Goal: Task Accomplishment & Management: Manage account settings

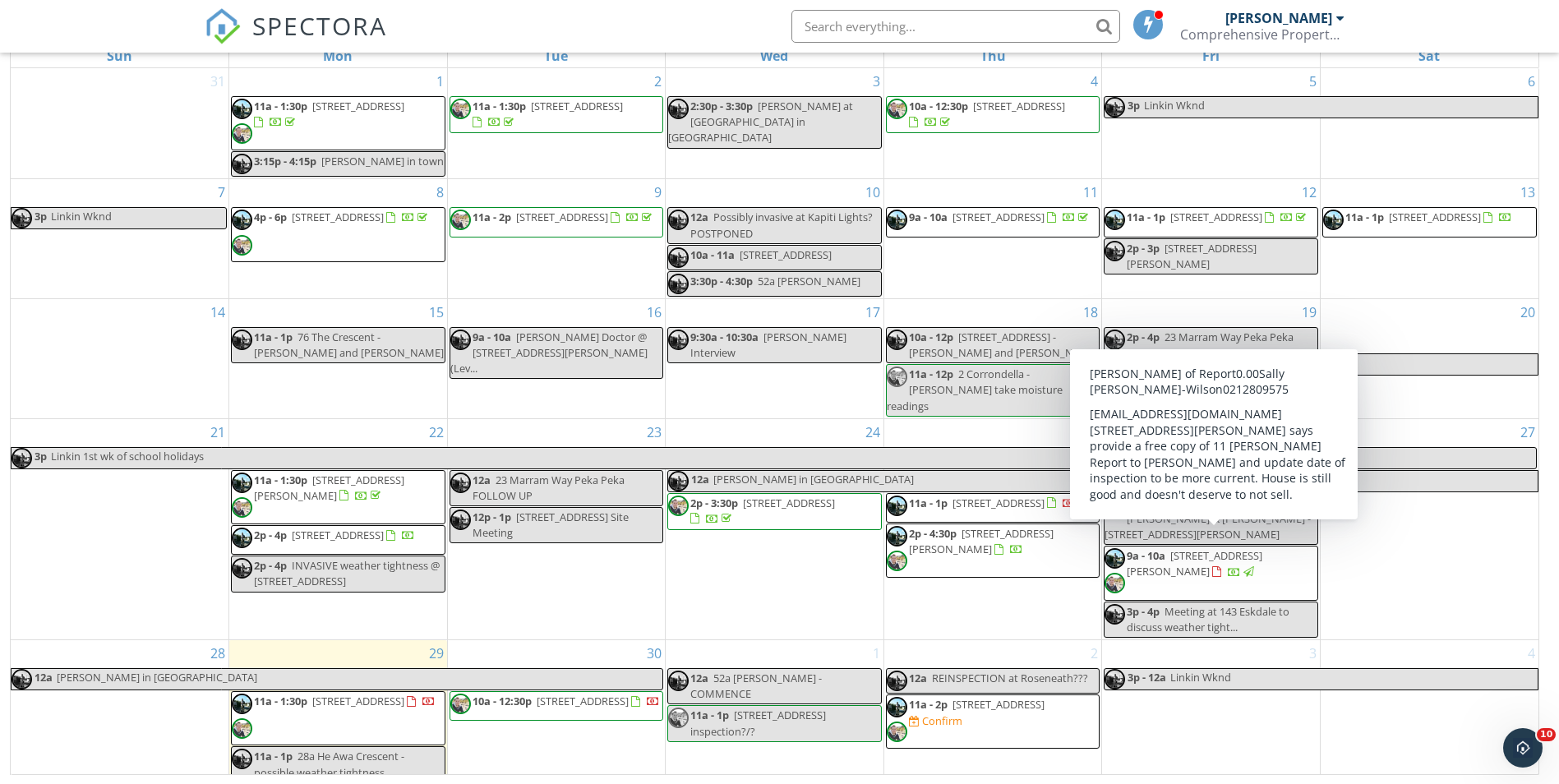
scroll to position [270, 0]
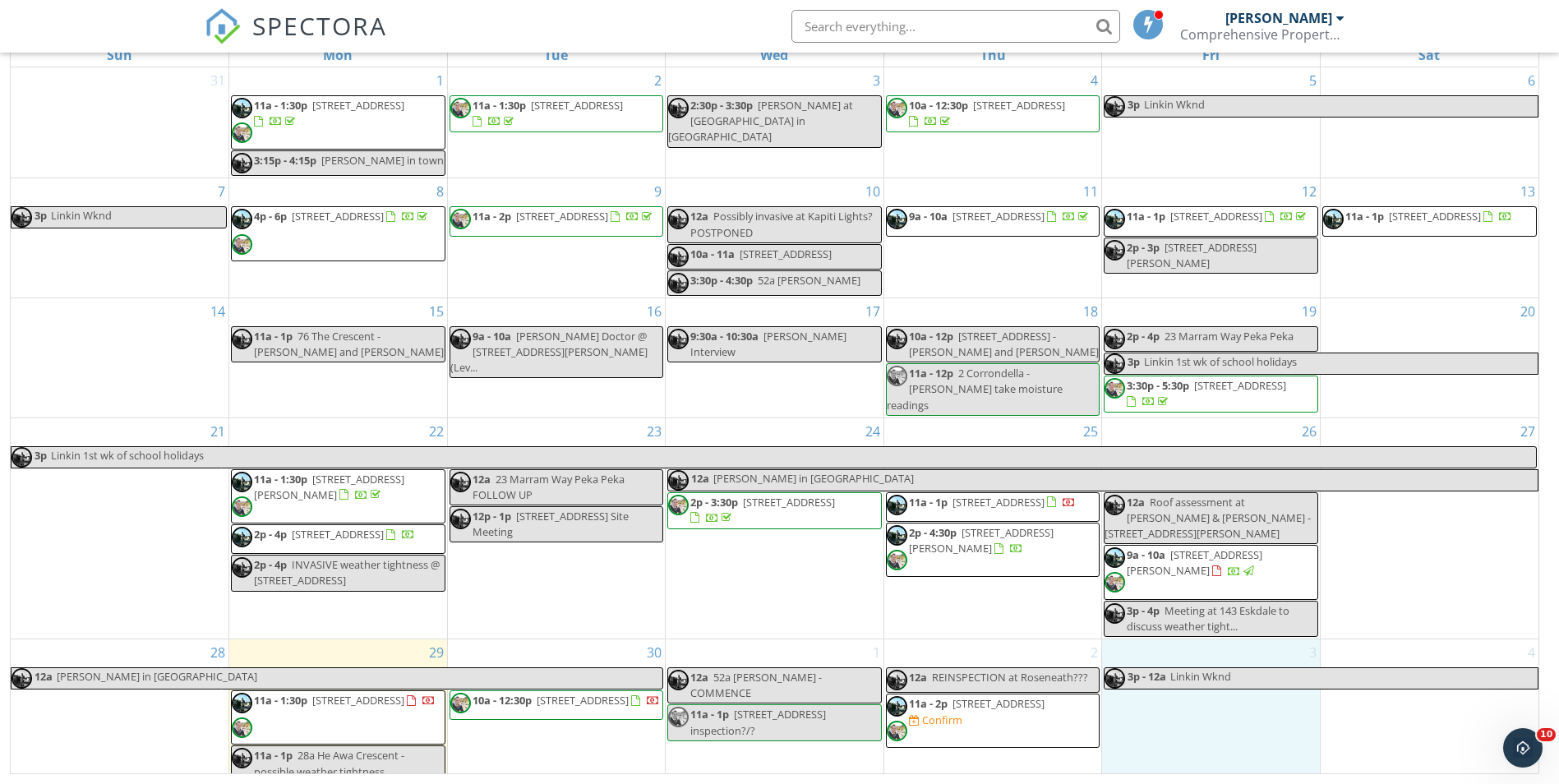
click at [1232, 706] on div "3 3p - 12a Linkin Wknd" at bounding box center [1211, 712] width 218 height 145
click at [1222, 662] on link "Event" at bounding box center [1211, 663] width 84 height 26
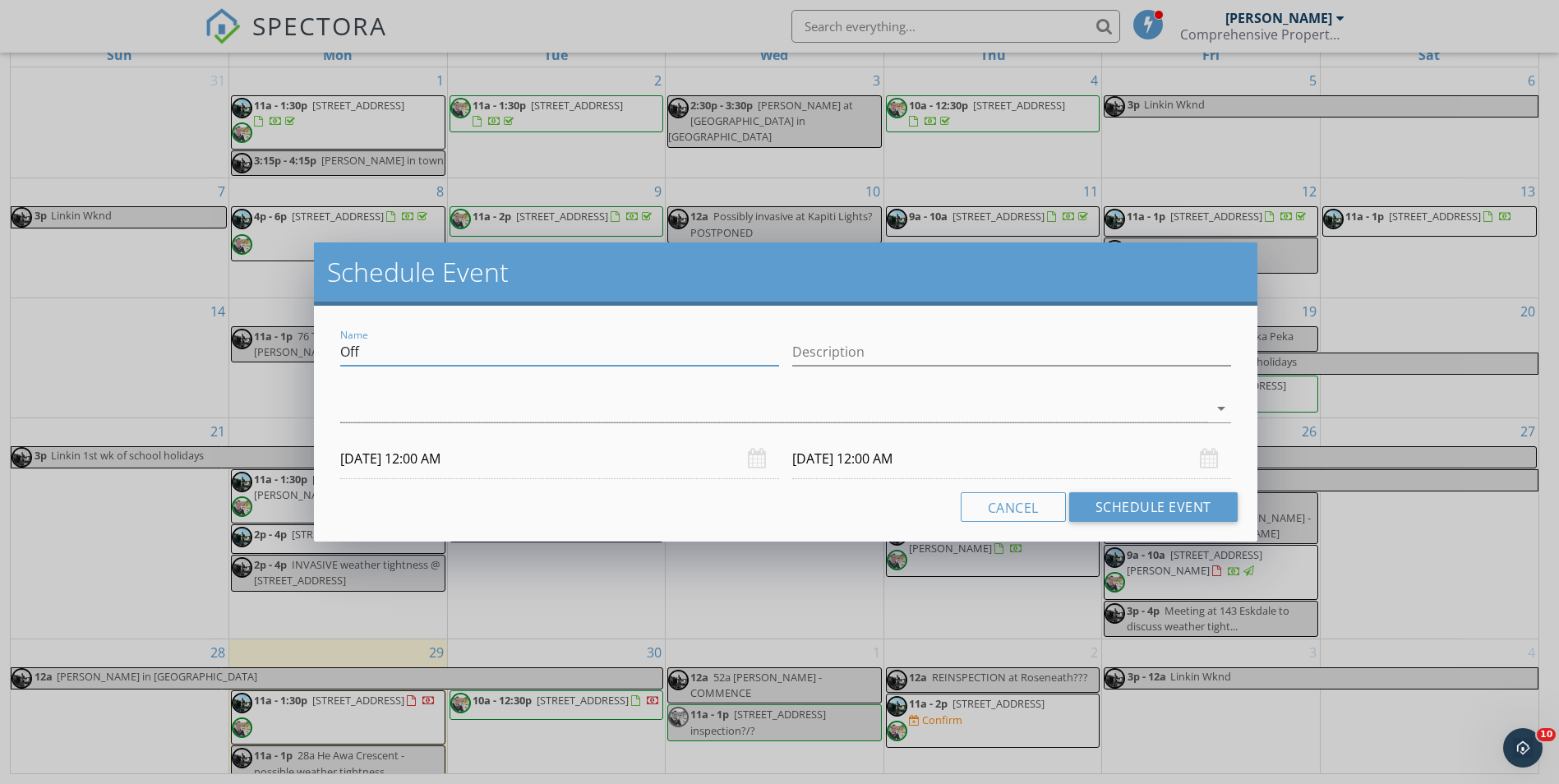
drag, startPoint x: 385, startPoint y: 352, endPoint x: 289, endPoint y: 340, distance: 96.7
click at [289, 340] on div "Schedule Event Name Off Description arrow_drop_down 03/10/2025 12:00 AM 04/10/2…" at bounding box center [780, 392] width 1559 height 784
type input "LOUISE TRAVIS BUSY"
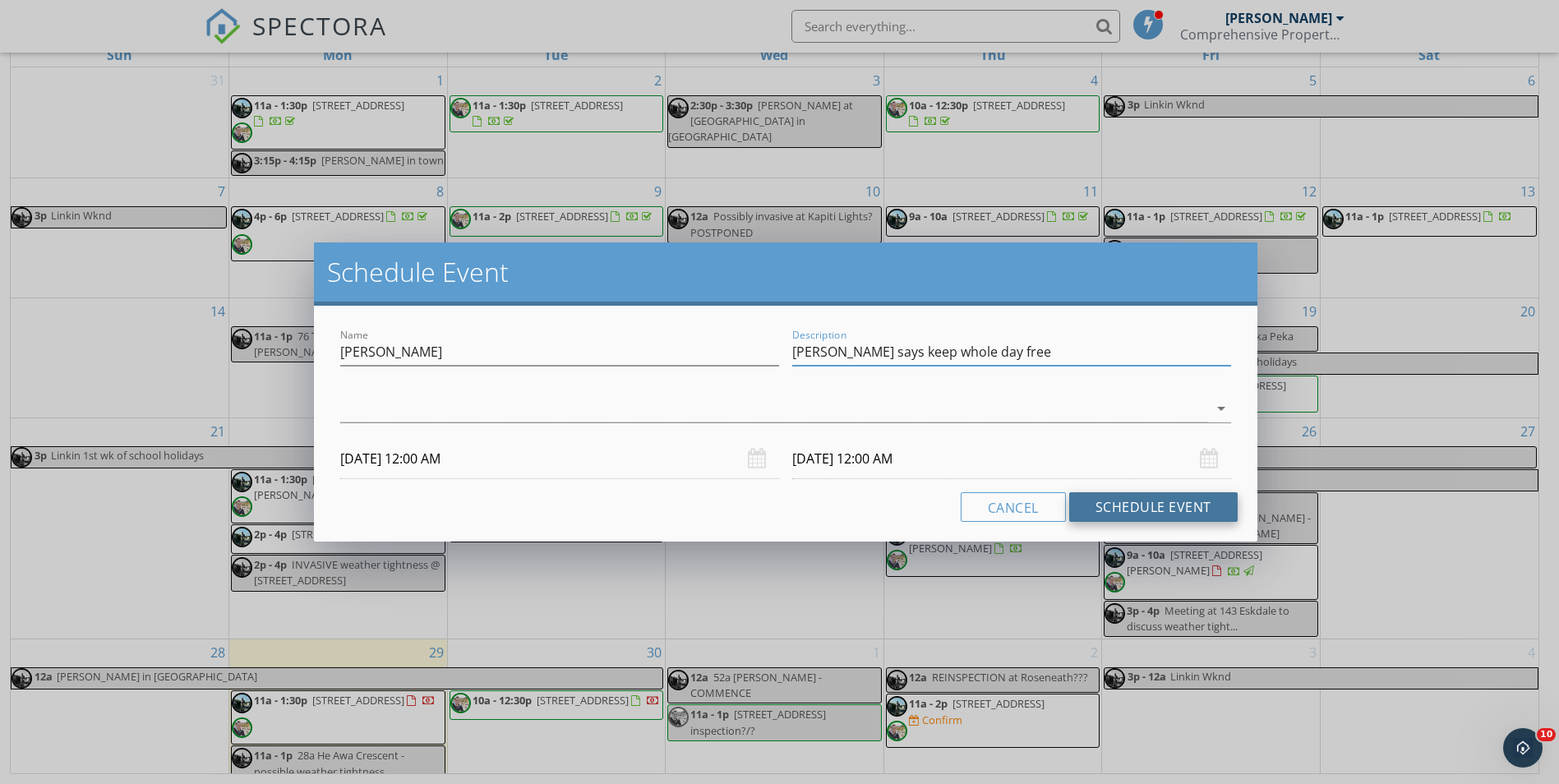
type input "Louise says keep whole day free"
click at [1163, 500] on button "Schedule Event" at bounding box center [1153, 508] width 169 height 30
click at [366, 419] on div at bounding box center [774, 408] width 867 height 27
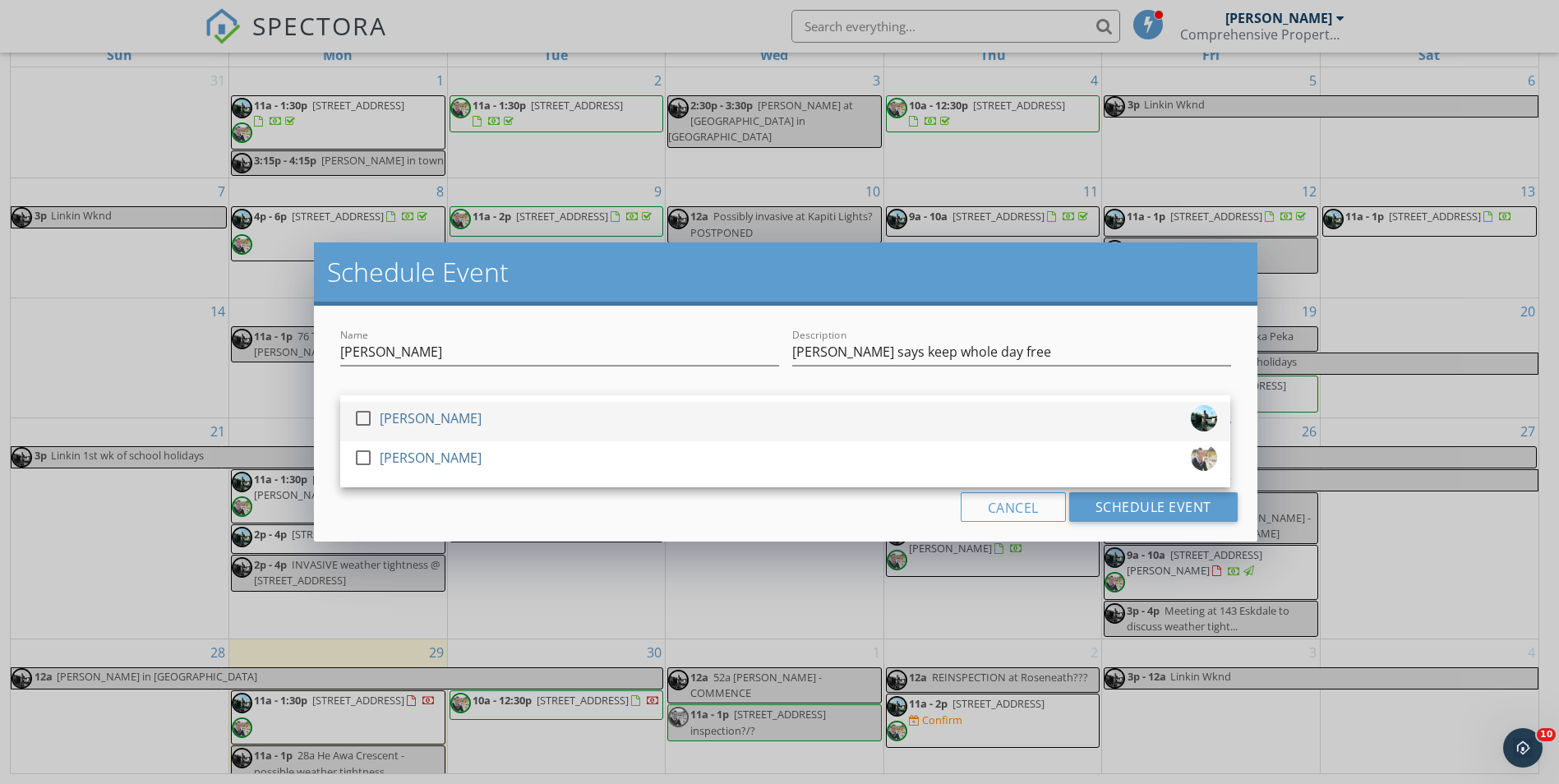
click at [359, 420] on div at bounding box center [363, 418] width 28 height 28
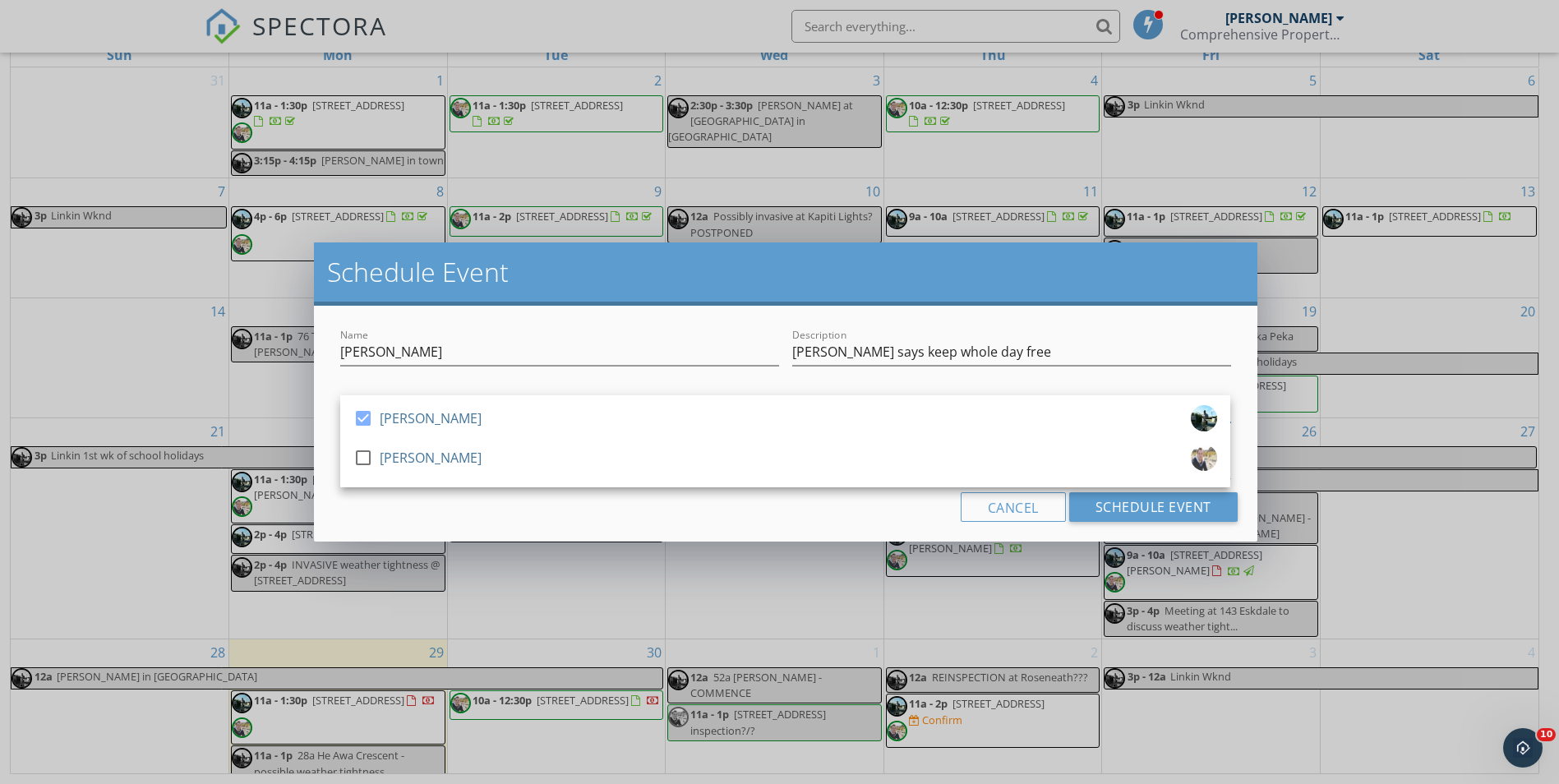
click at [1132, 489] on div "Name LOUISE TRAVIS BUSY Description Louise says keep whole day free check_box T…" at bounding box center [785, 423] width 943 height 236
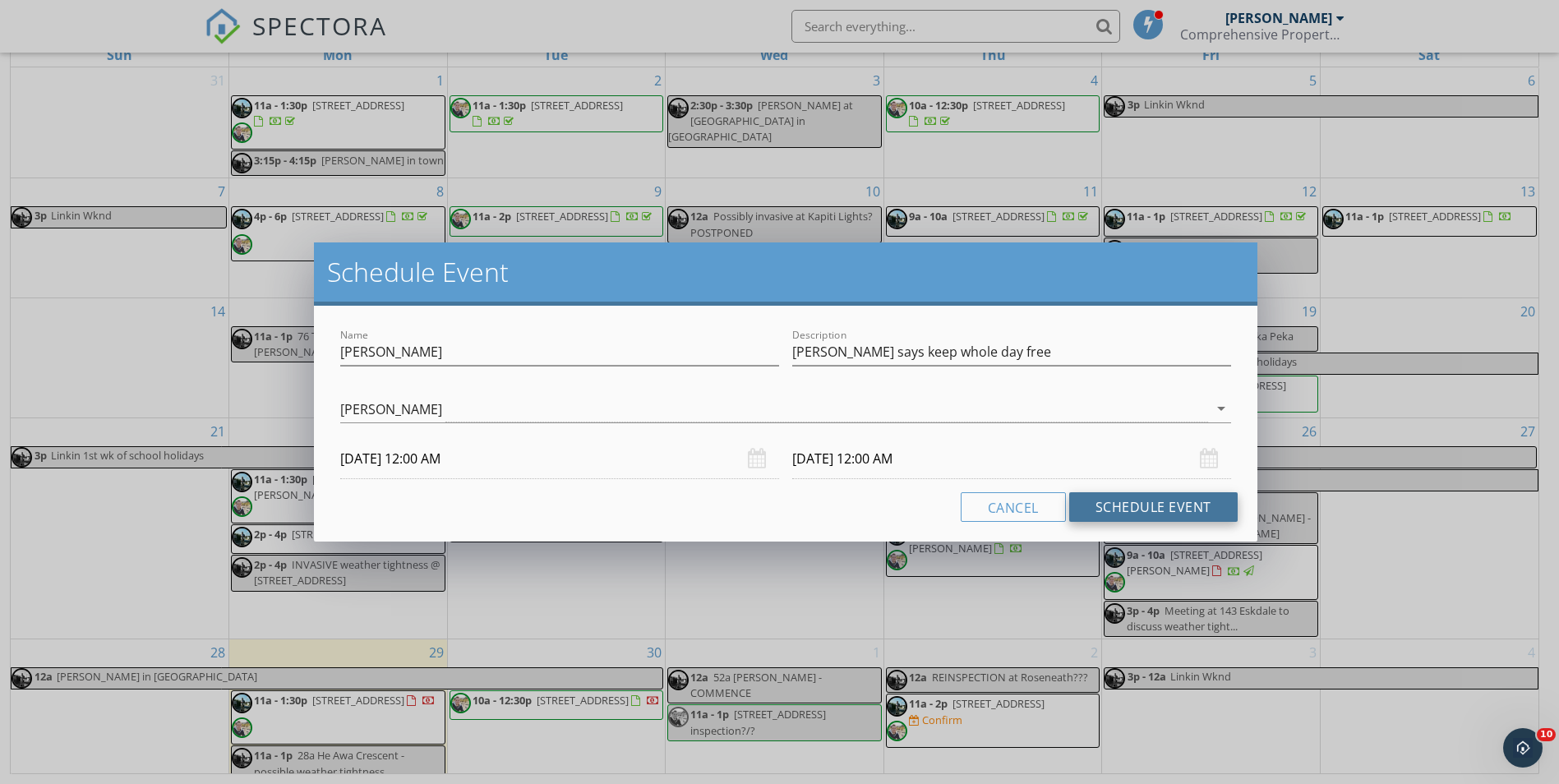
click at [1132, 494] on button "Schedule Event" at bounding box center [1153, 508] width 169 height 30
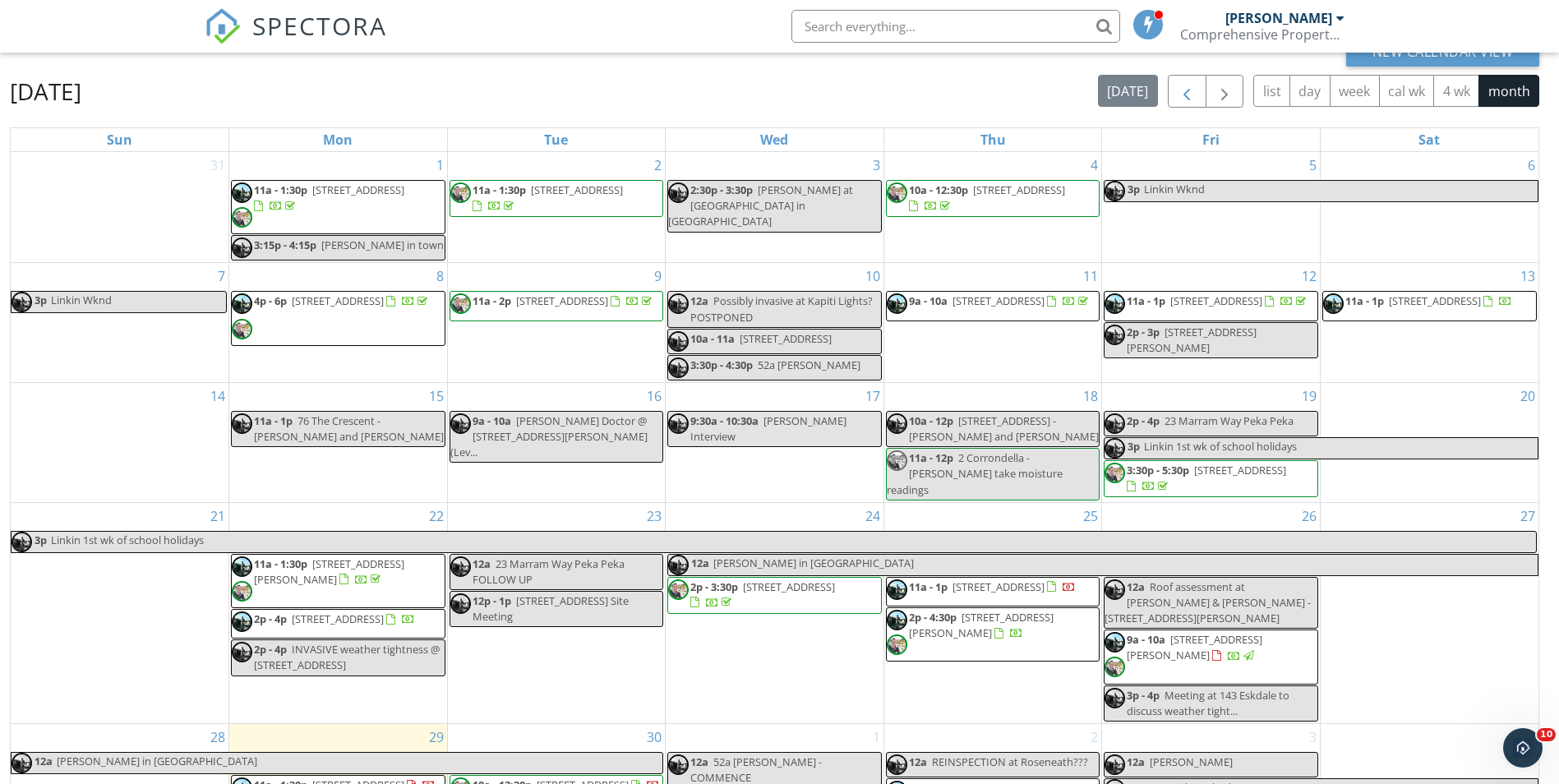
scroll to position [105, 0]
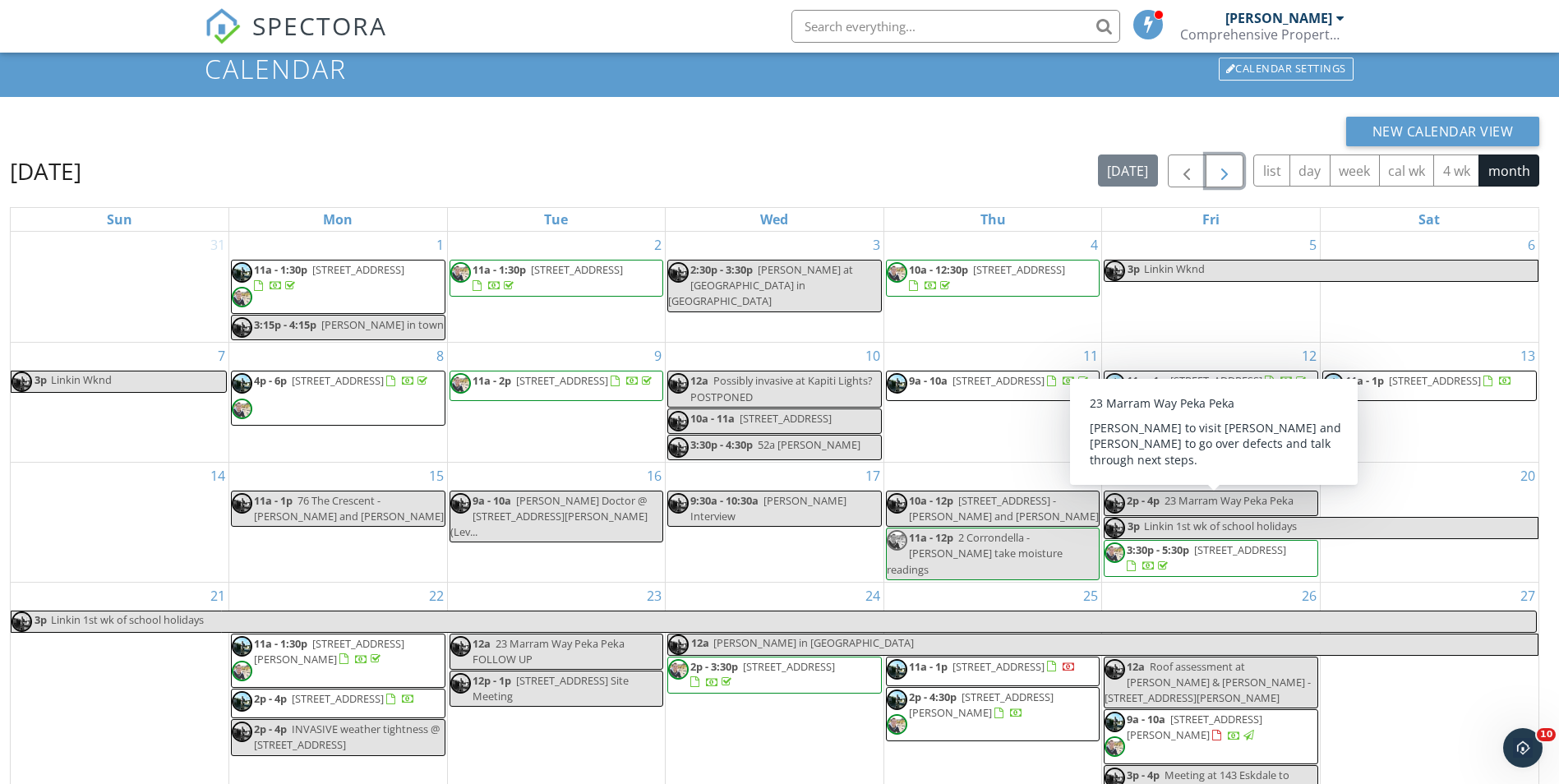
click at [1219, 175] on span "button" at bounding box center [1224, 171] width 19 height 19
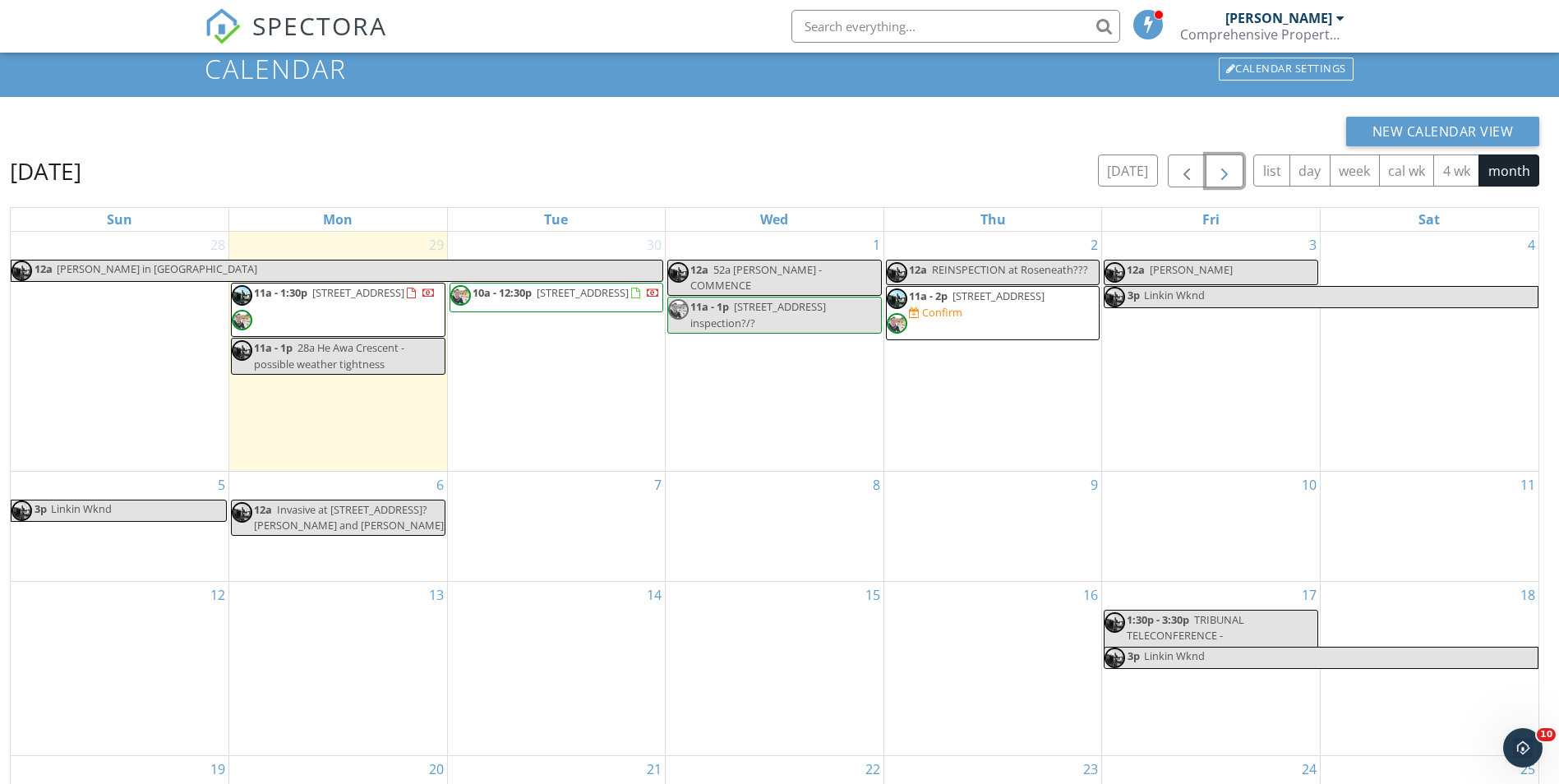
click at [535, 536] on div "7" at bounding box center [557, 526] width 218 height 109
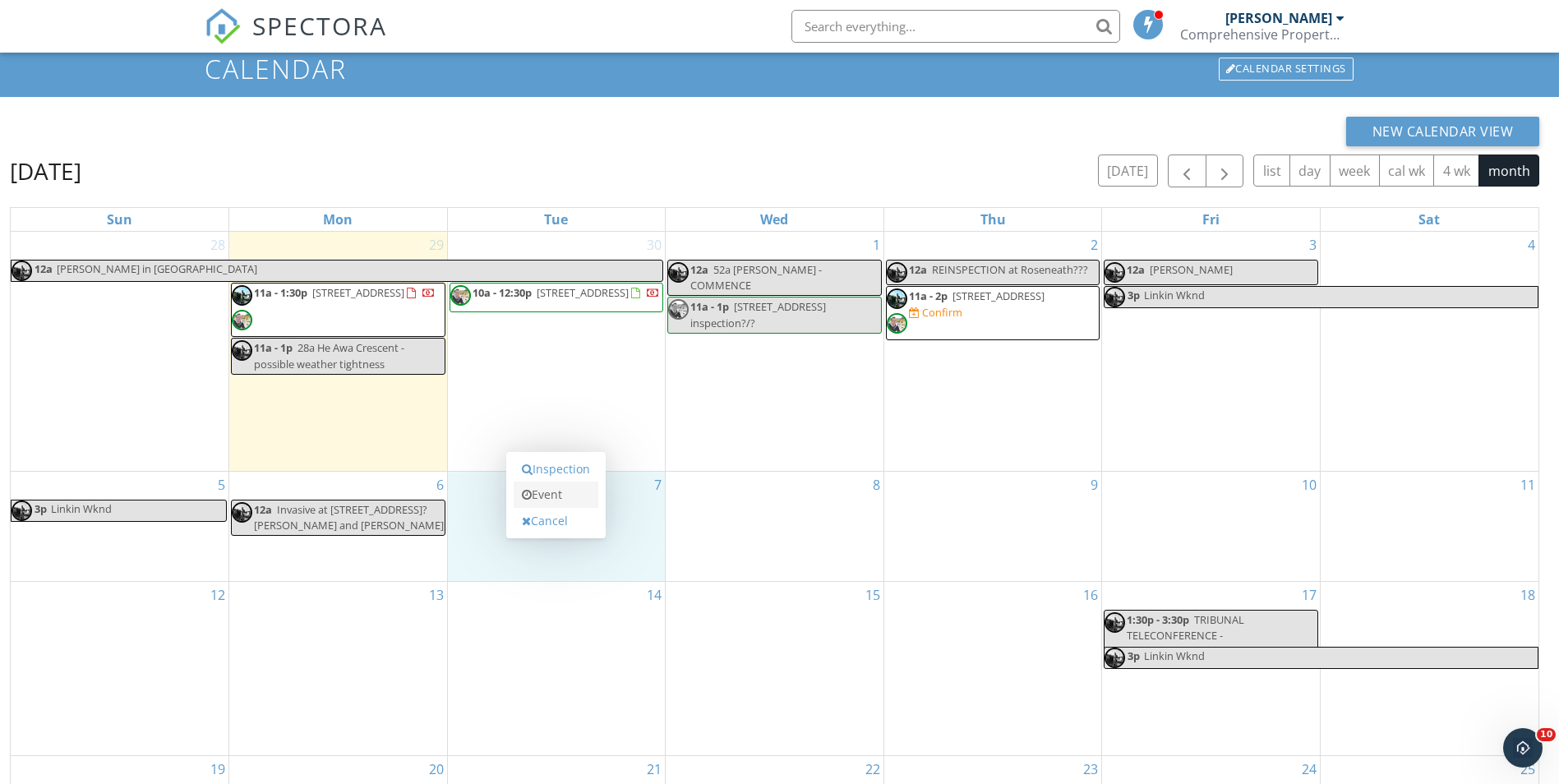
click at [554, 493] on link "Event" at bounding box center [556, 495] width 84 height 26
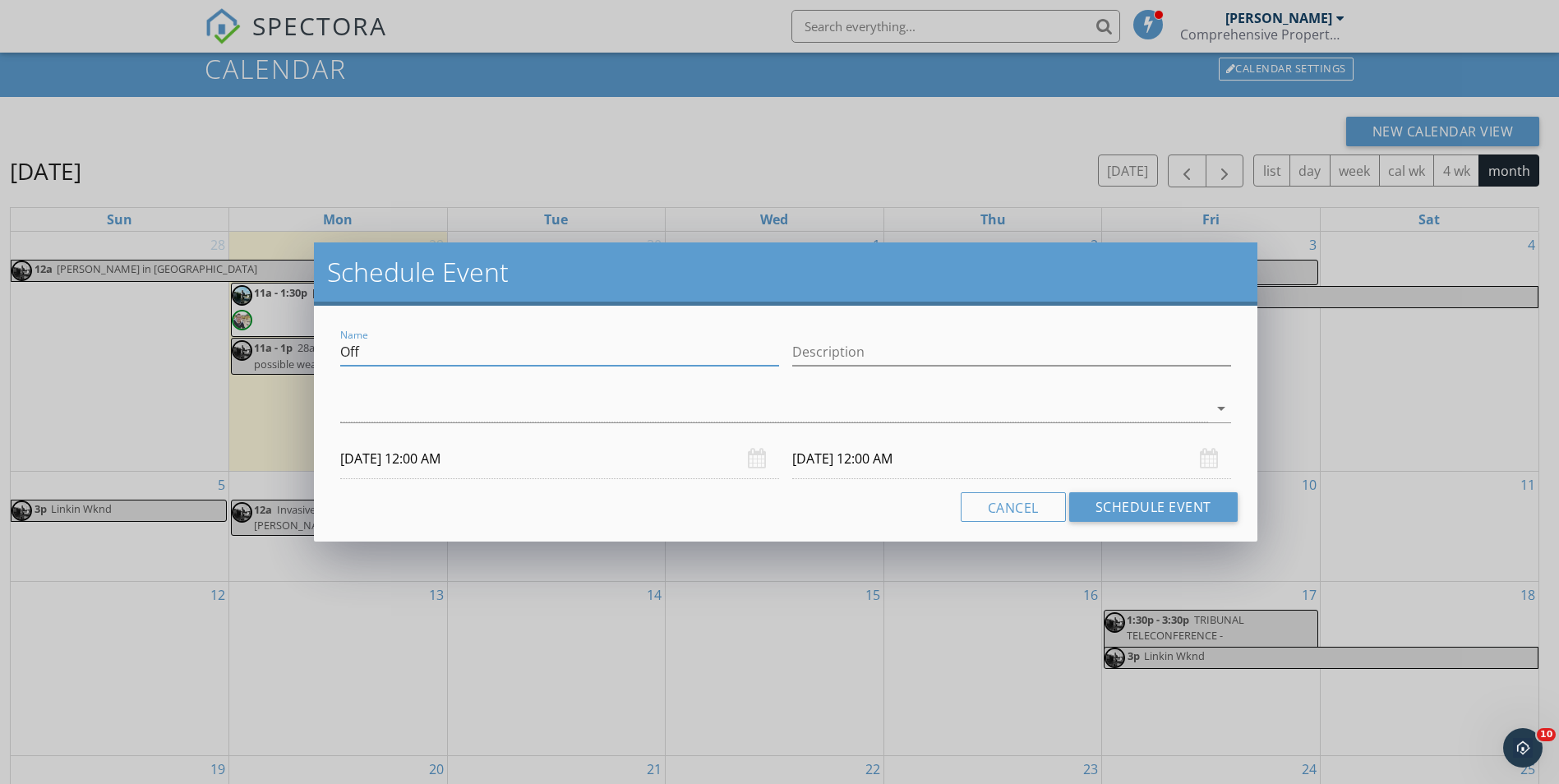
drag, startPoint x: 368, startPoint y: 349, endPoint x: 299, endPoint y: 345, distance: 69.1
click at [299, 345] on div "Schedule Event Name Off Description arrow_drop_down 07/10/2025 12:00 AM 08/10/2…" at bounding box center [780, 392] width 1559 height 784
type input "LOUISE TRAVIS BUSY"
paste input "Louise says keep whole day free"
type input "Louise says keep whole day free"
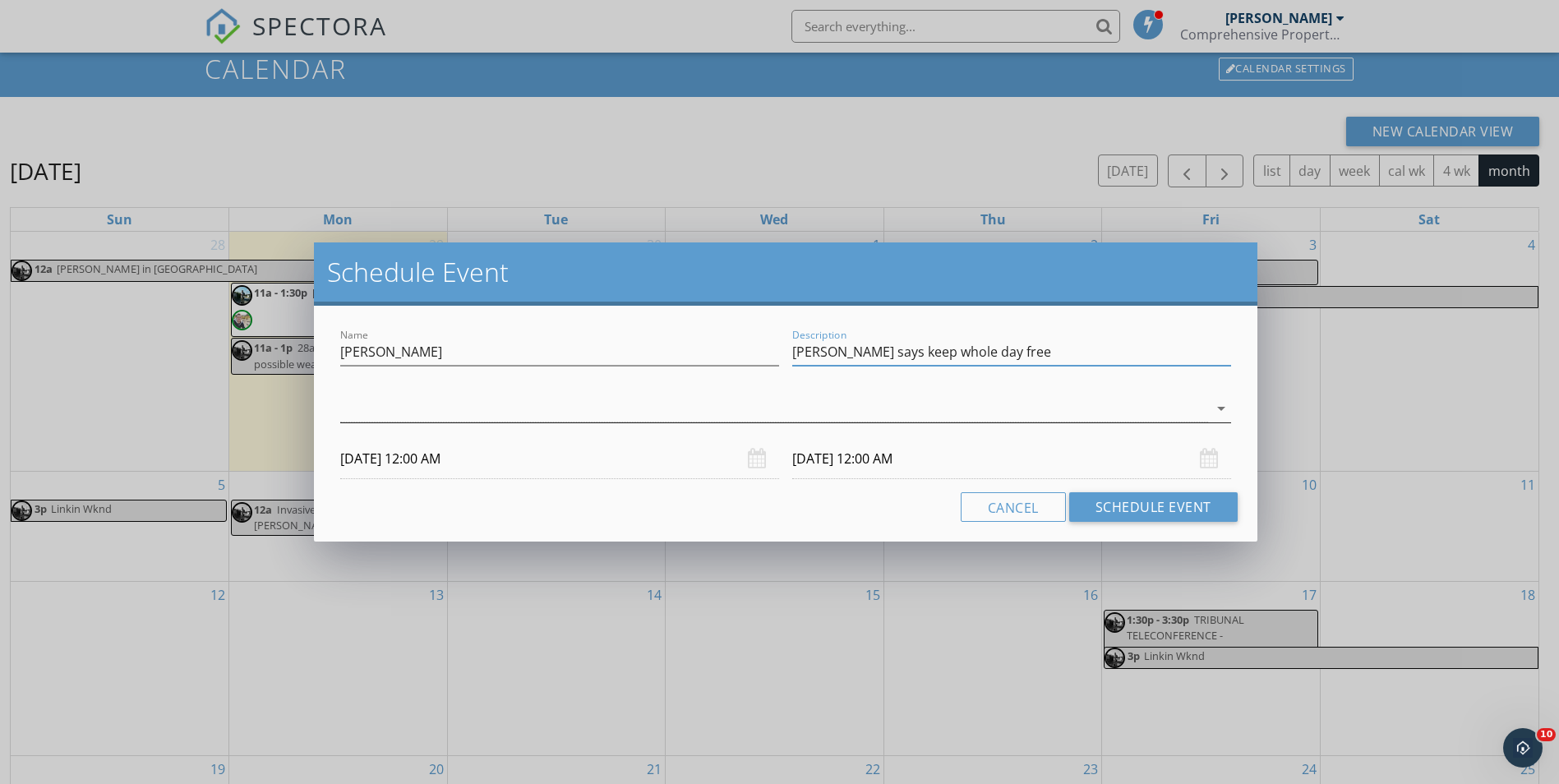
click at [433, 410] on div at bounding box center [774, 408] width 867 height 27
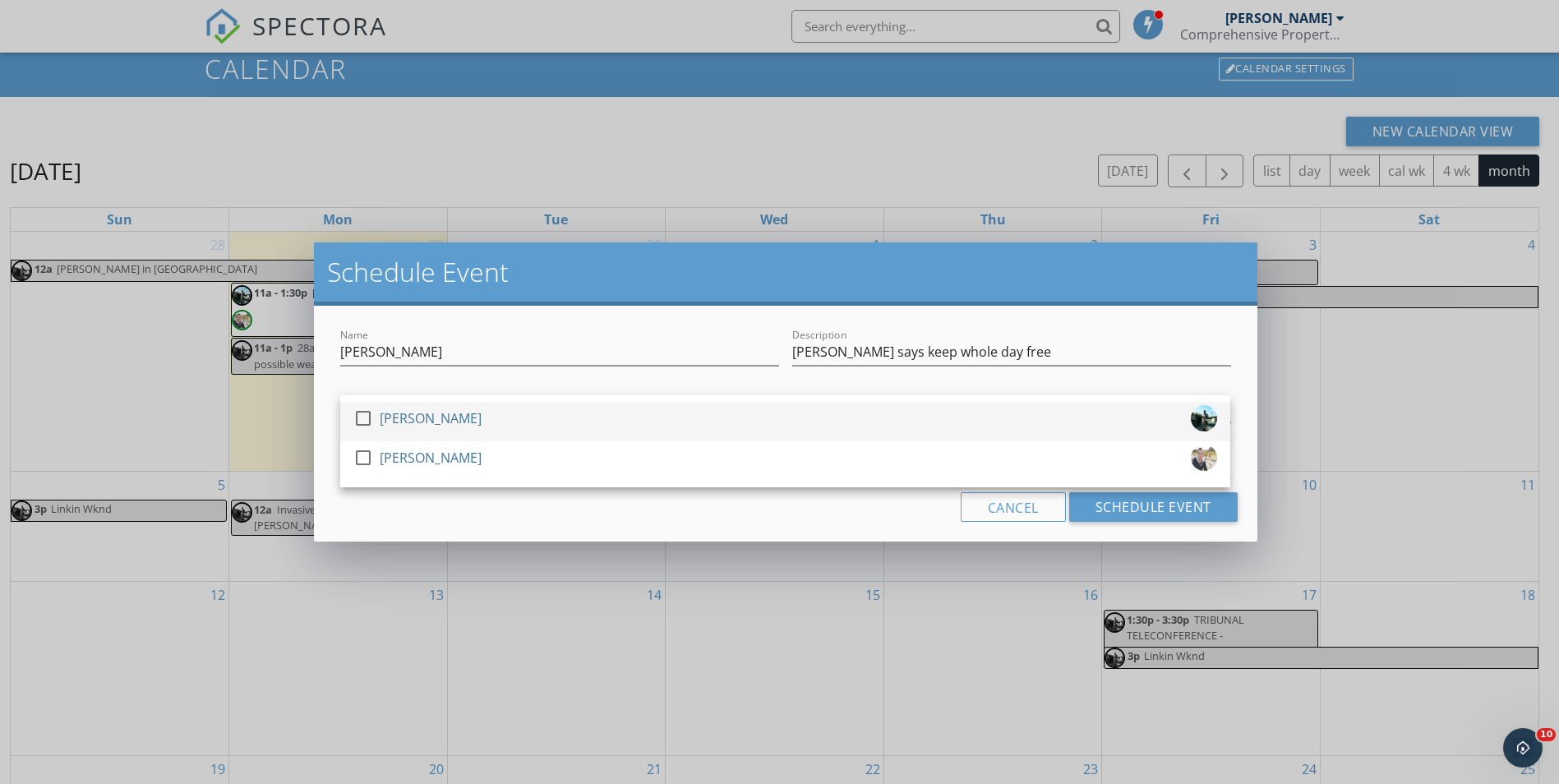
click at [366, 413] on div at bounding box center [363, 418] width 28 height 28
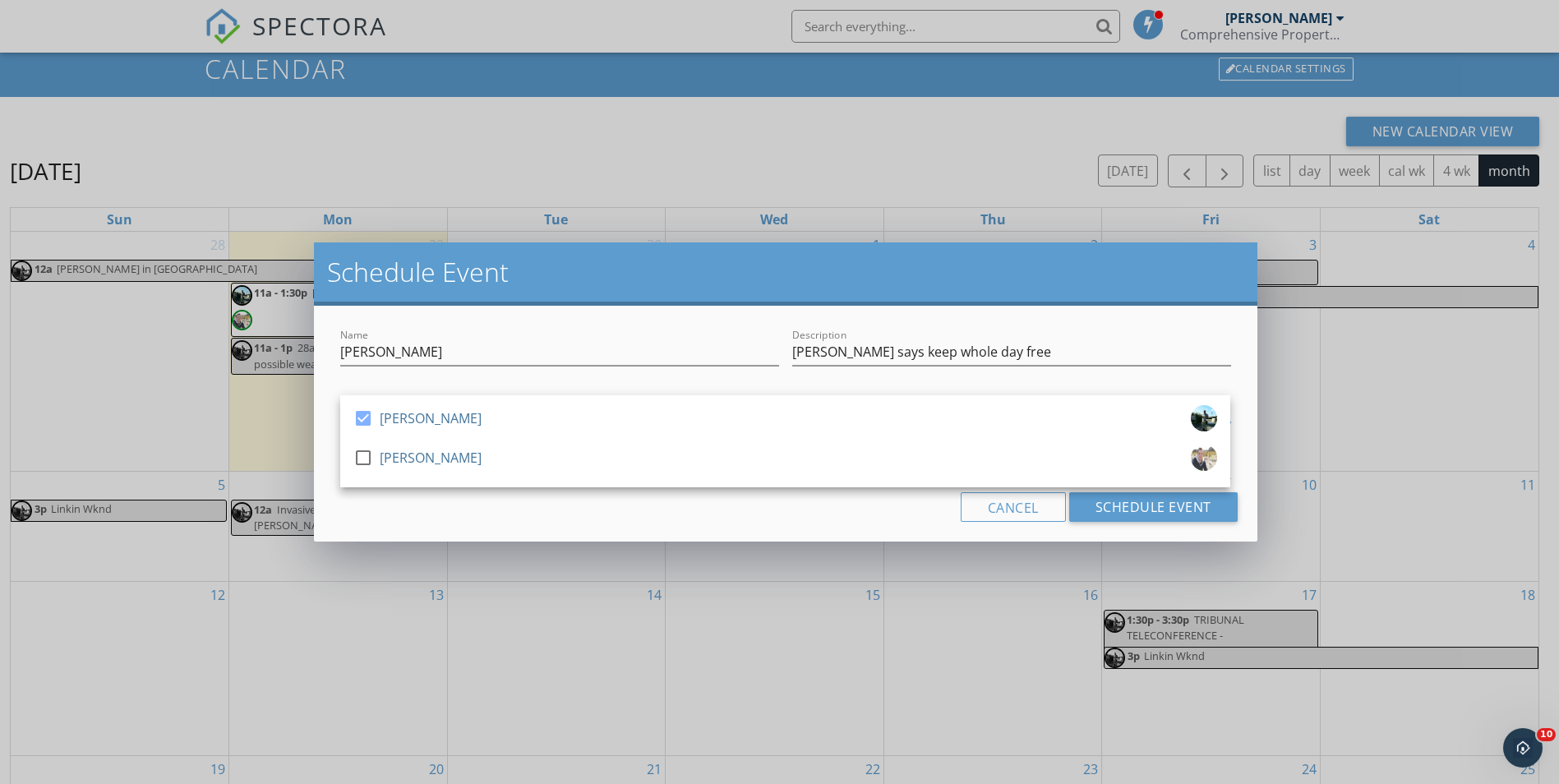
click at [611, 516] on div "Cancel Schedule Event" at bounding box center [785, 508] width 903 height 30
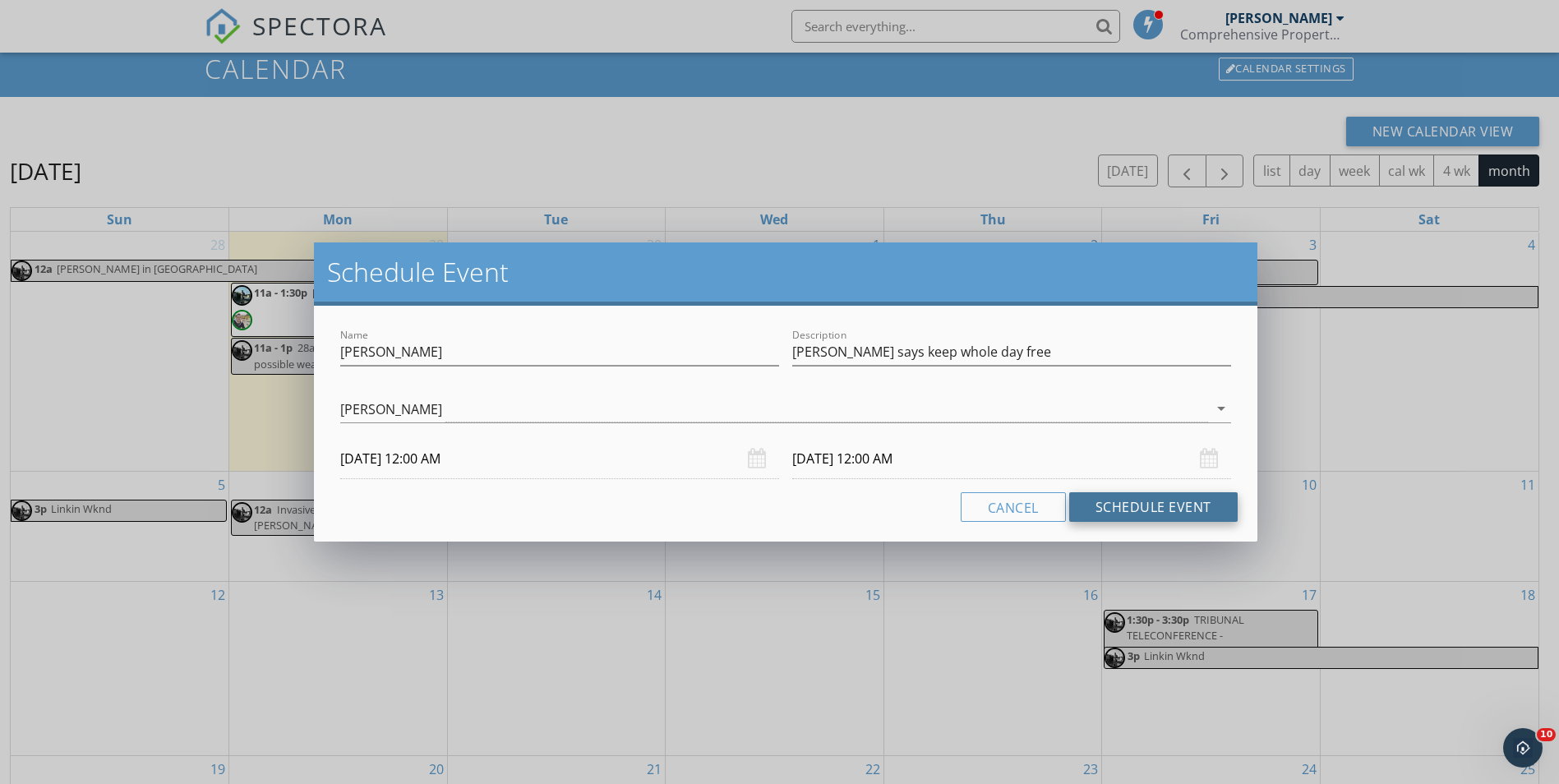
click at [1127, 508] on button "Schedule Event" at bounding box center [1153, 508] width 169 height 30
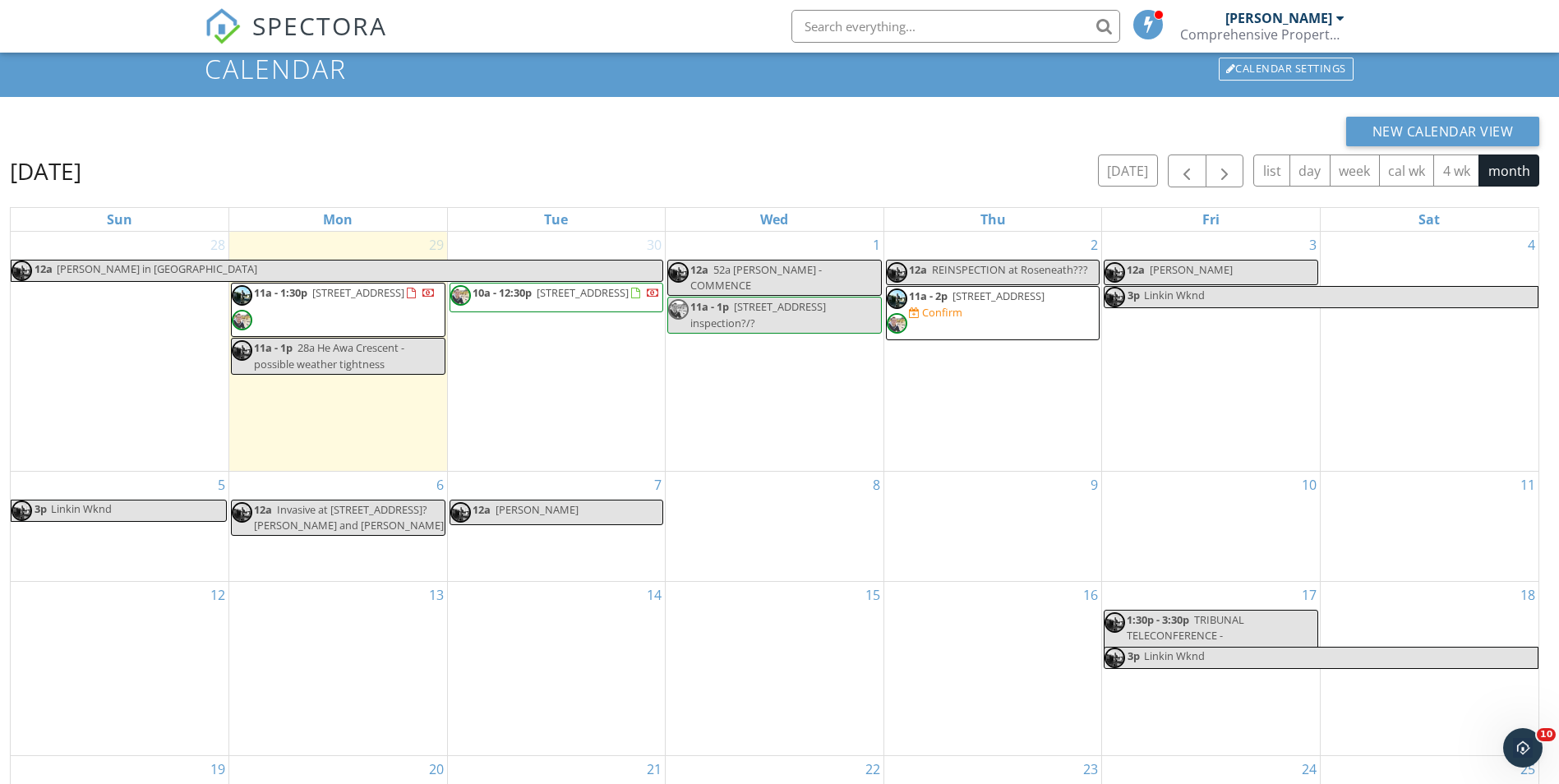
click at [359, 662] on div "13" at bounding box center [338, 668] width 218 height 174
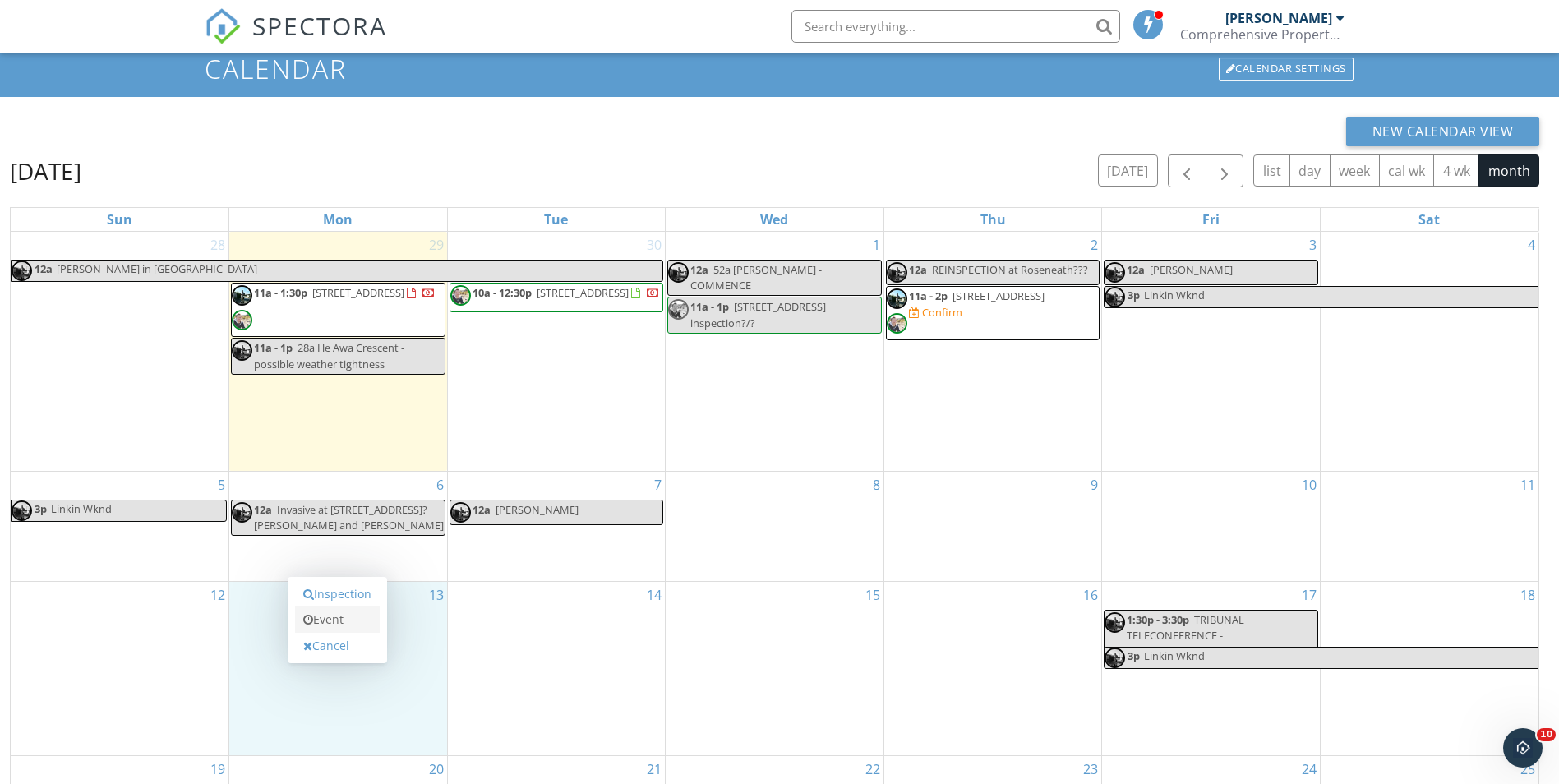
click at [342, 619] on link "Event" at bounding box center [337, 620] width 84 height 26
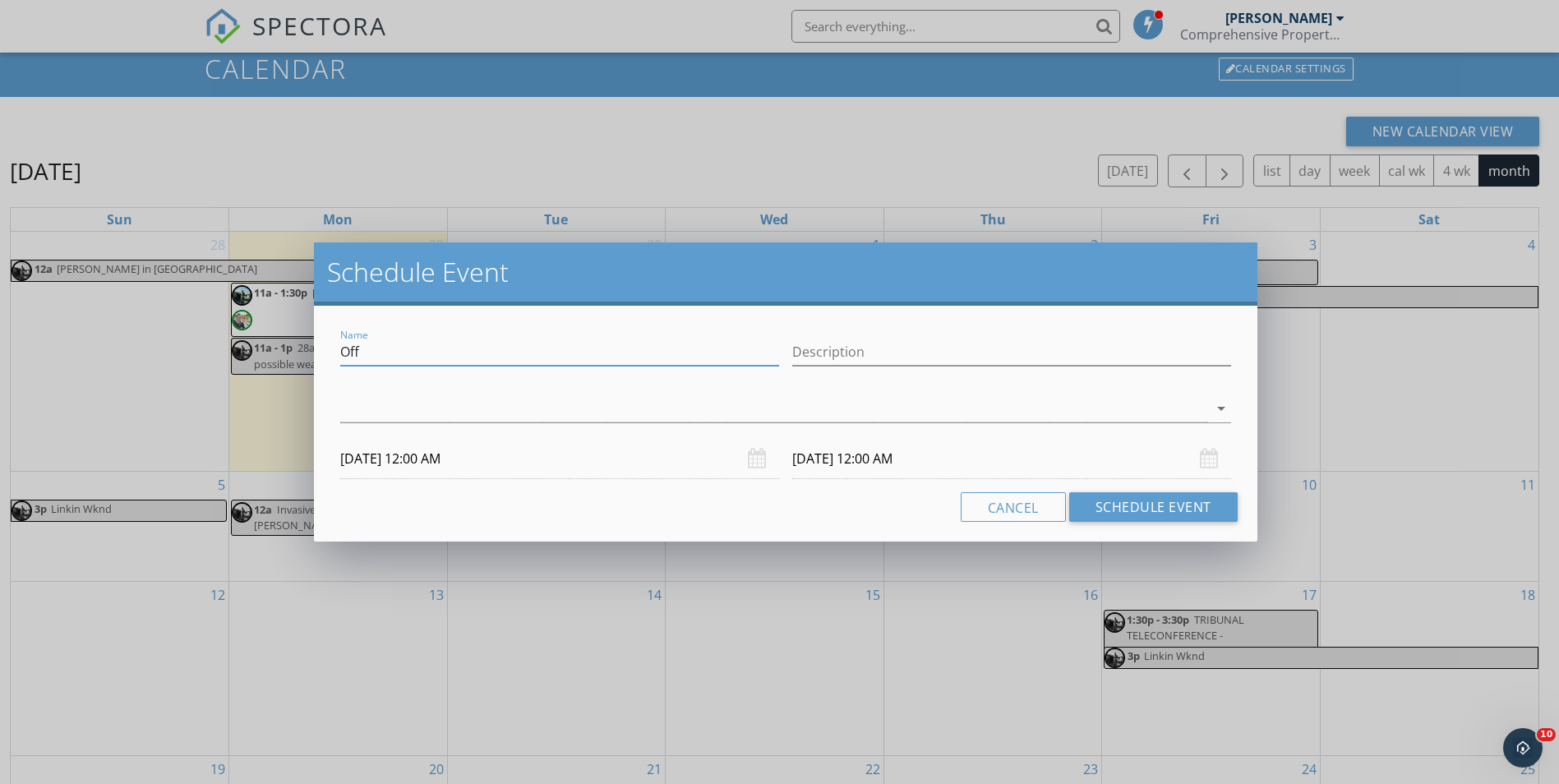
drag, startPoint x: 372, startPoint y: 344, endPoint x: 299, endPoint y: 358, distance: 74.3
click at [299, 358] on div "Schedule Event Name Off Description arrow_drop_down 13/10/2025 12:00 AM 14/10/2…" at bounding box center [780, 392] width 1559 height 784
type input "LOUISE TRAVIS BUSY"
paste input "Louise says keep whole day free"
type input "Louise says keep whole day free"
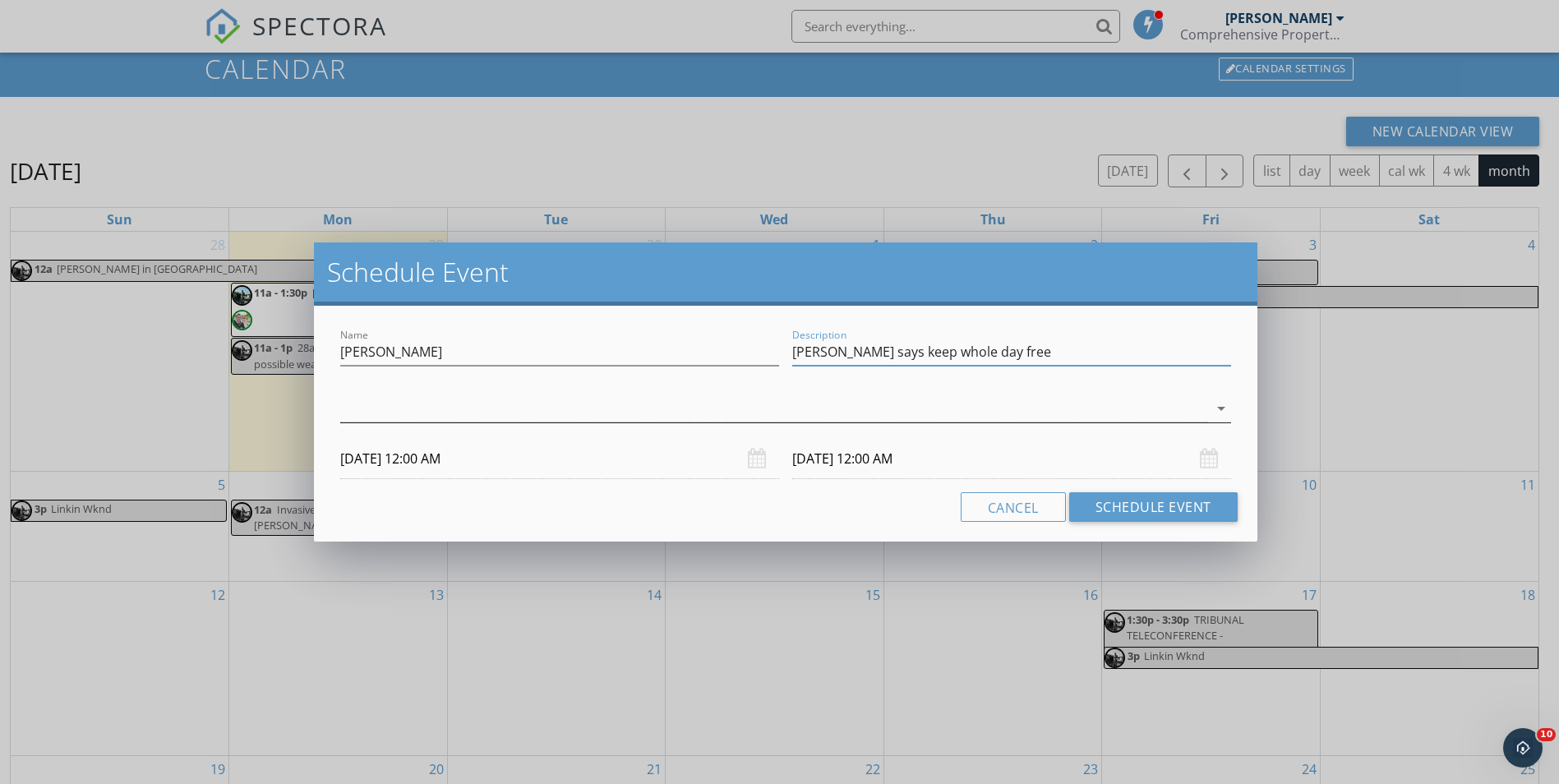
click at [366, 421] on div at bounding box center [774, 408] width 867 height 27
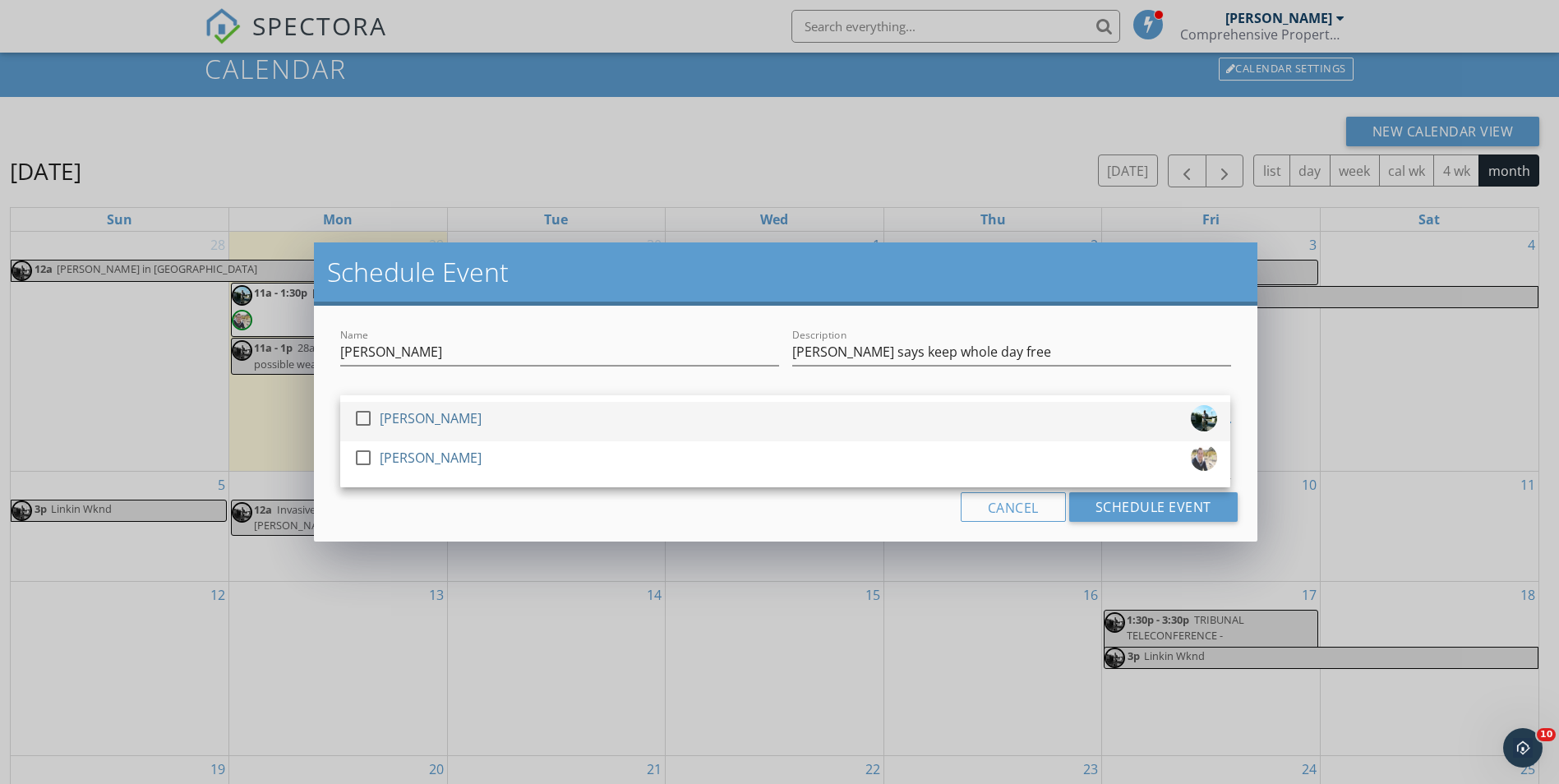
click at [367, 416] on div at bounding box center [363, 418] width 28 height 28
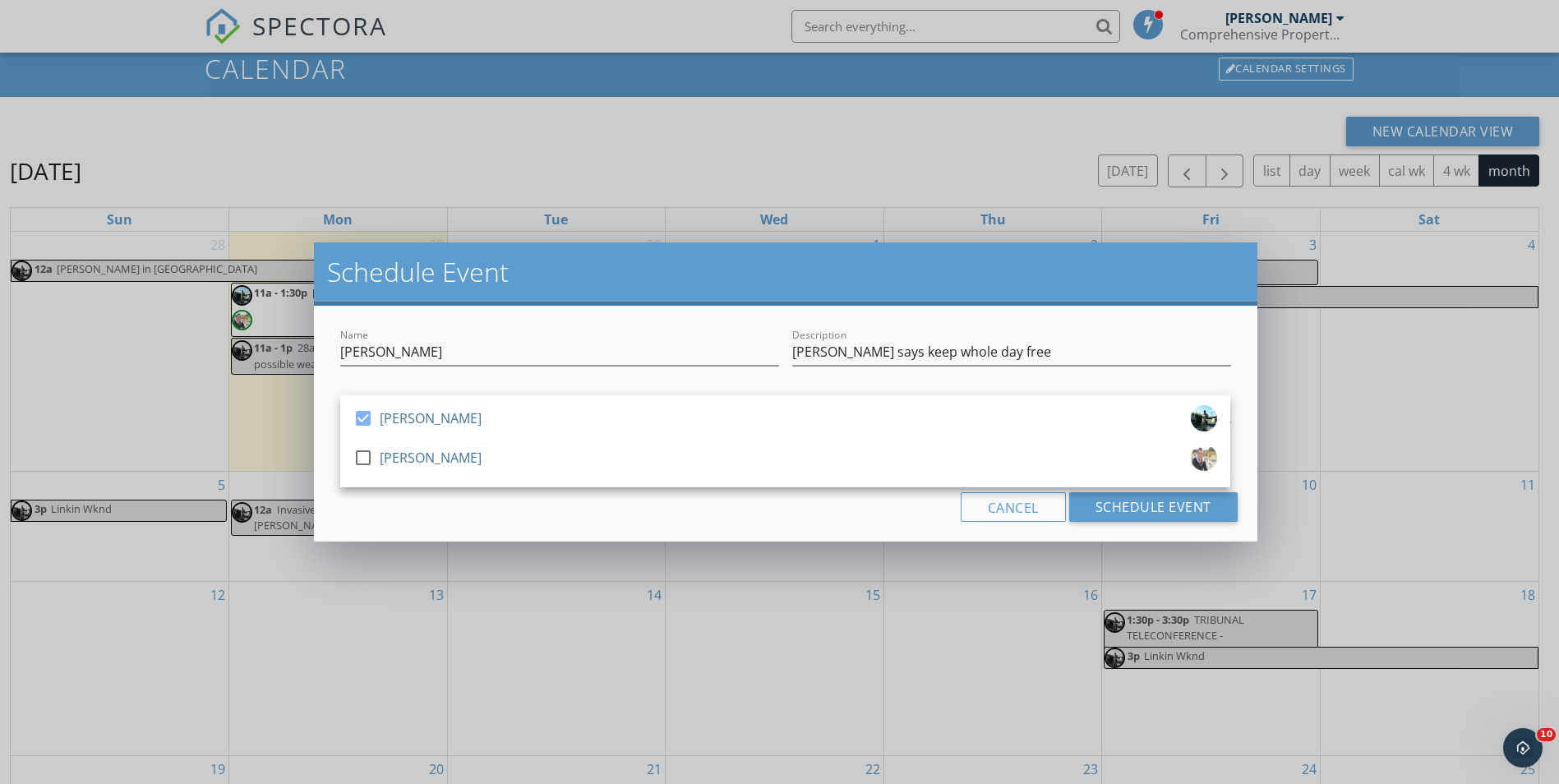
drag, startPoint x: 561, startPoint y: 520, endPoint x: 755, endPoint y: 516, distance: 194.0
click at [568, 519] on div "Cancel Schedule Event" at bounding box center [785, 508] width 903 height 30
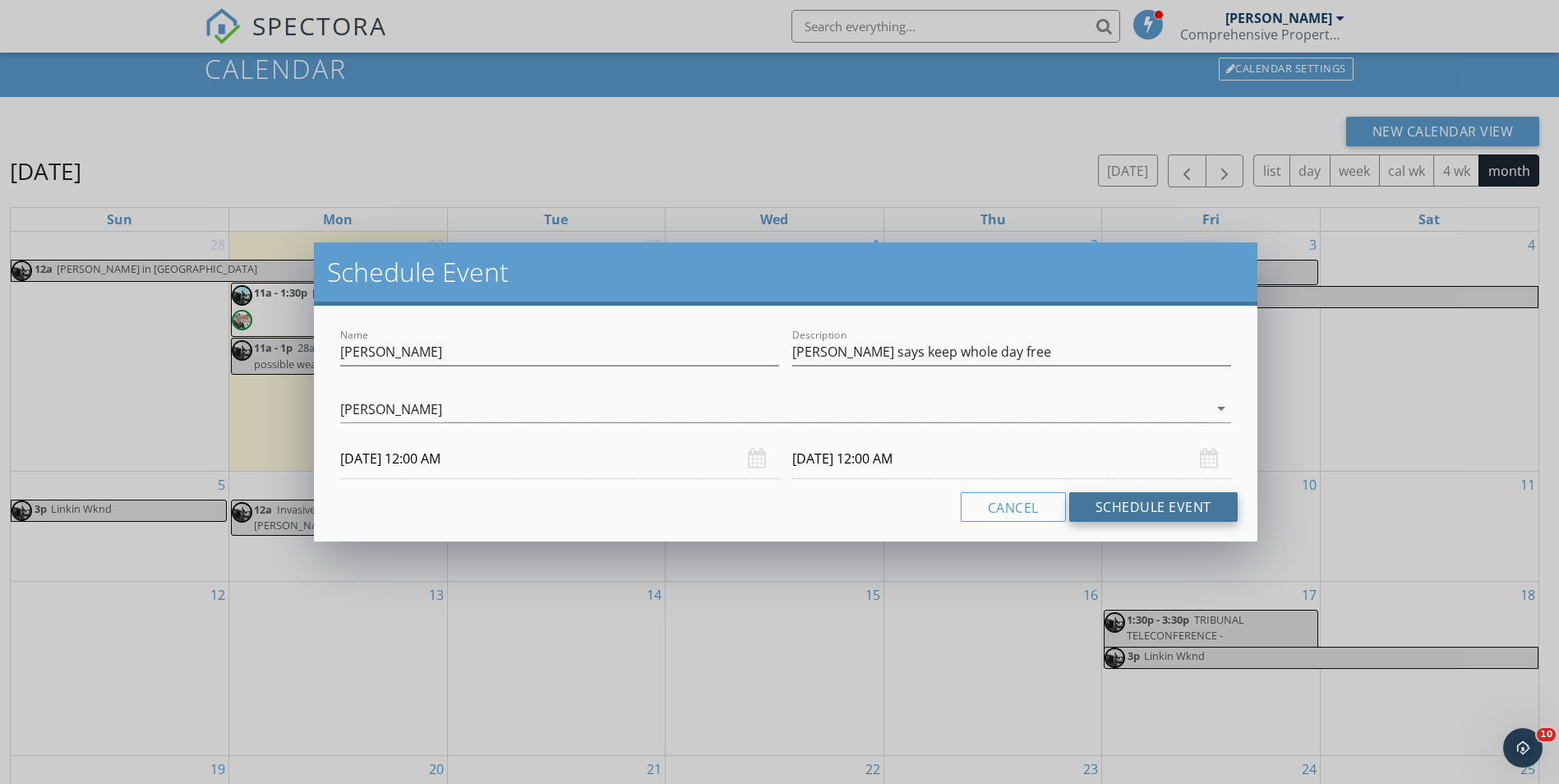
click at [1126, 512] on button "Schedule Event" at bounding box center [1153, 508] width 169 height 30
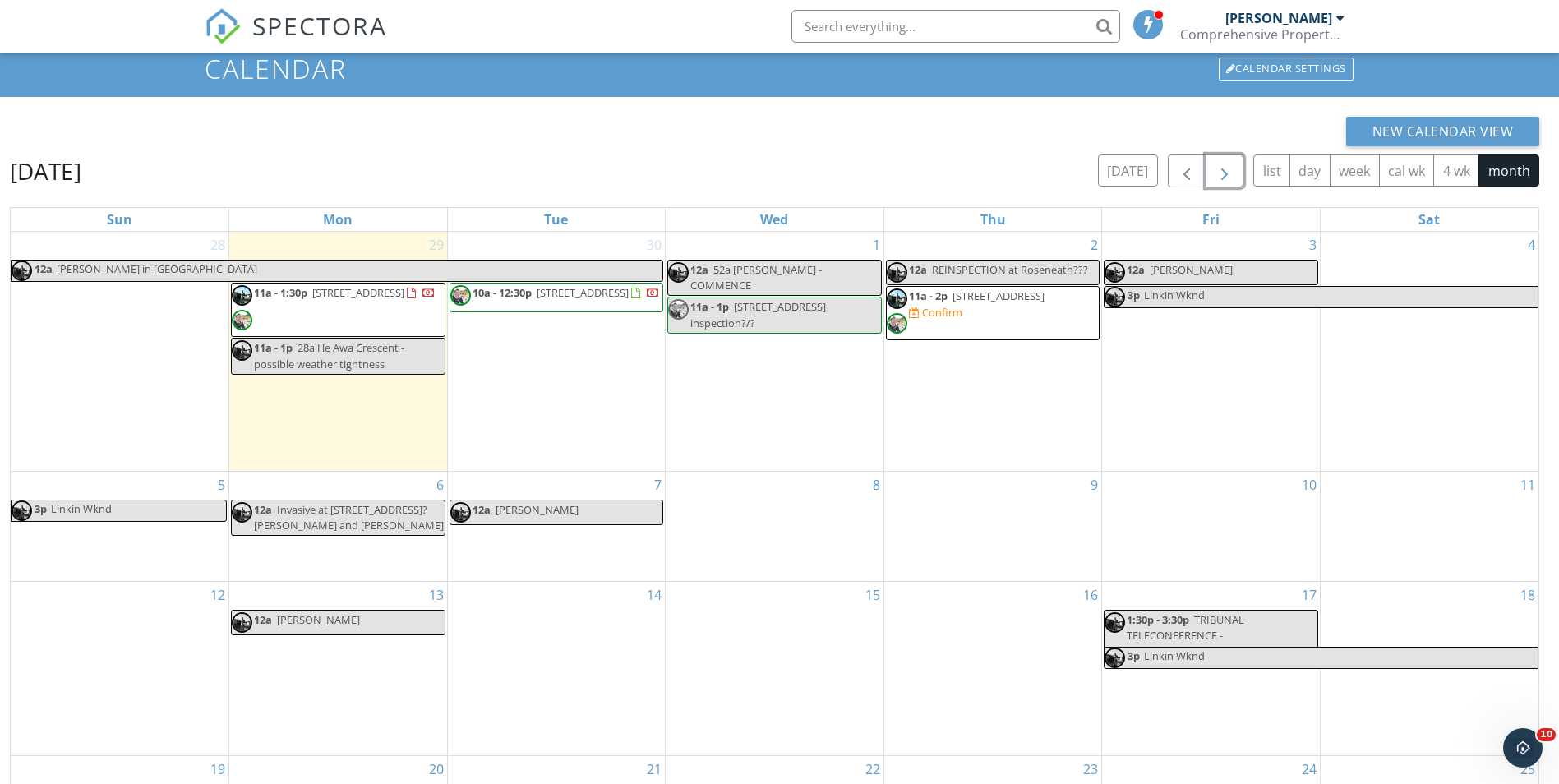
click at [1233, 176] on span "button" at bounding box center [1224, 171] width 19 height 19
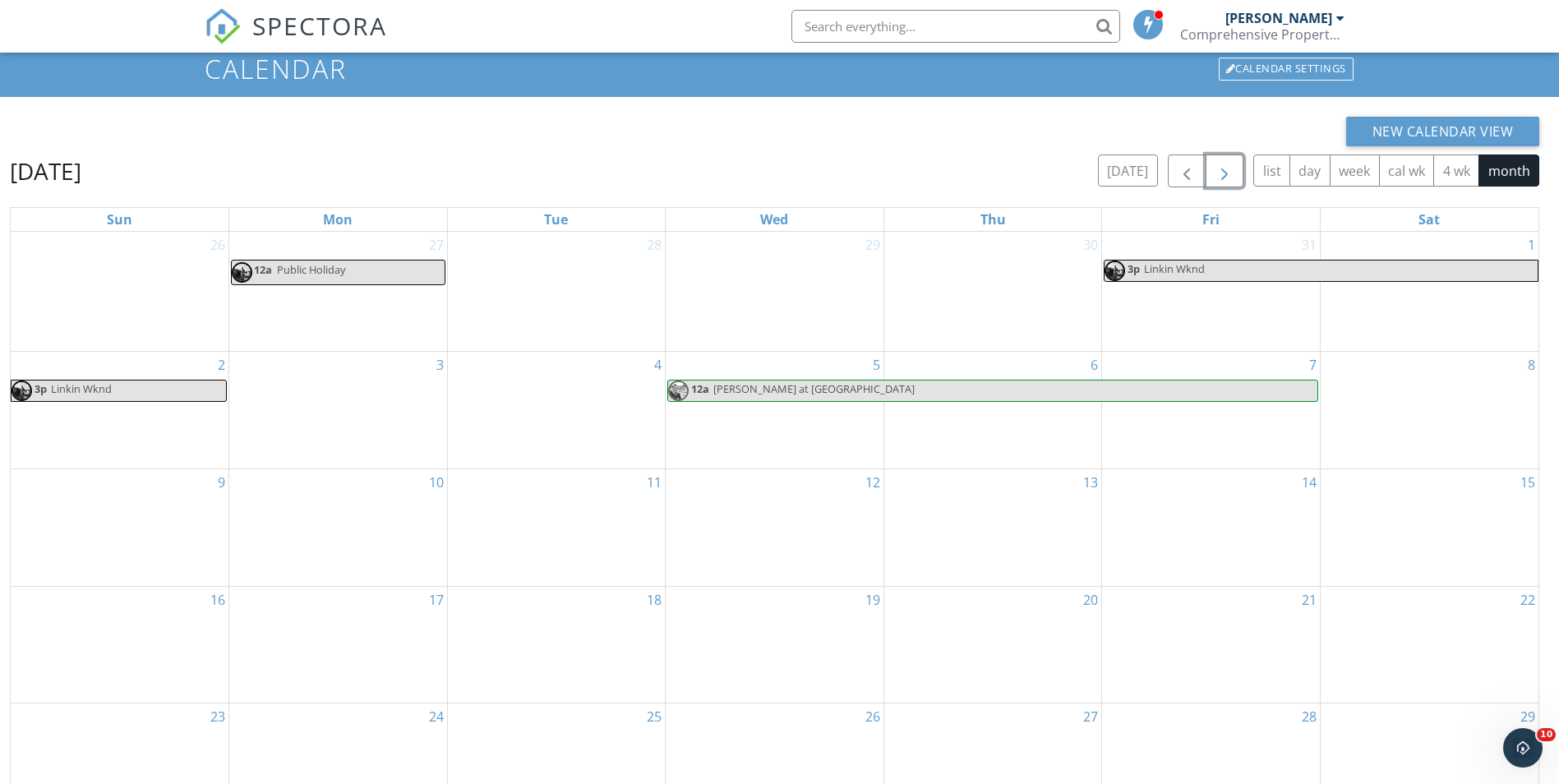
click at [1233, 176] on span "button" at bounding box center [1224, 171] width 19 height 19
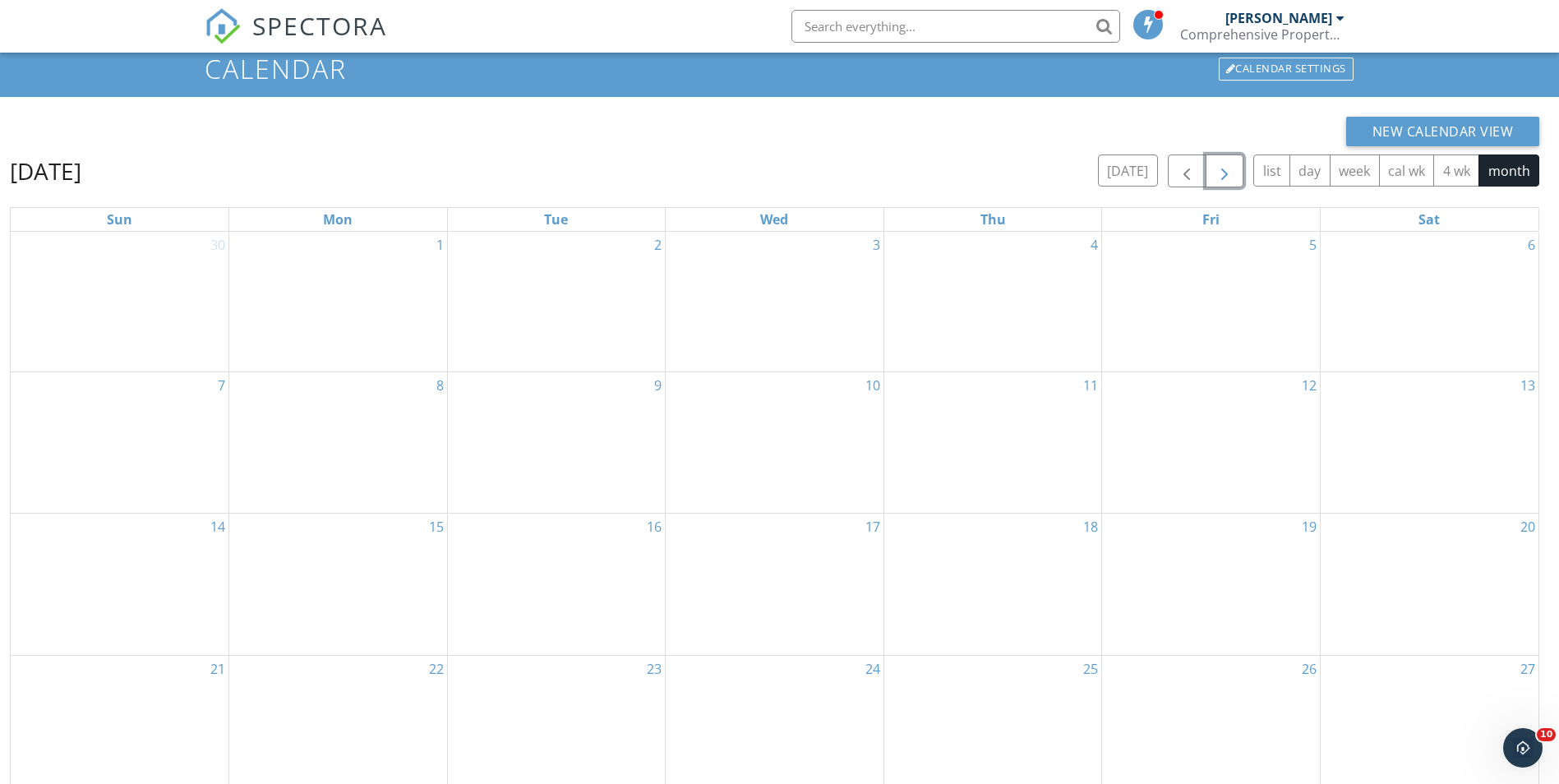
click at [306, 566] on div "15" at bounding box center [338, 584] width 218 height 140
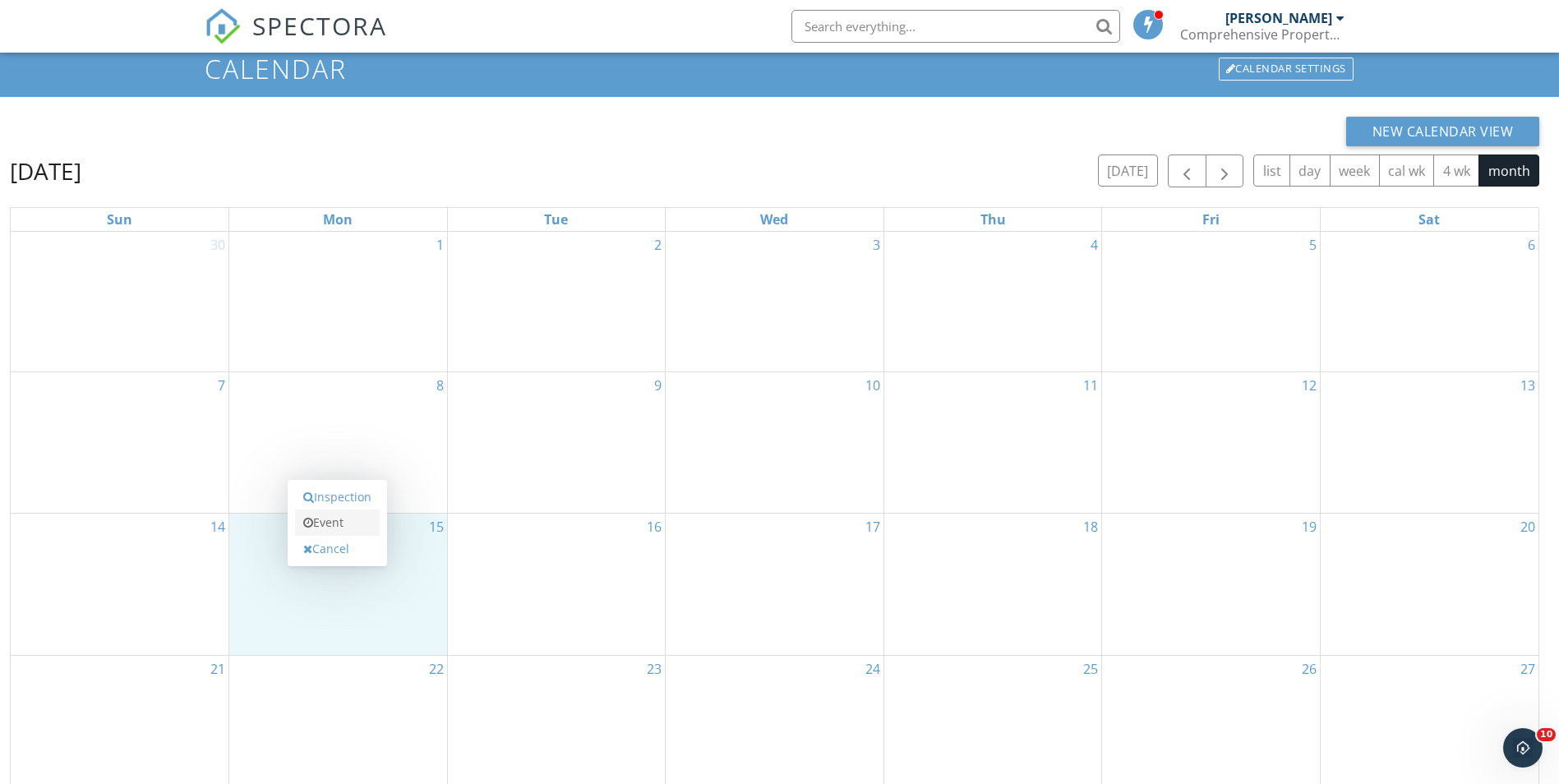
click at [337, 521] on link "Event" at bounding box center [337, 522] width 84 height 26
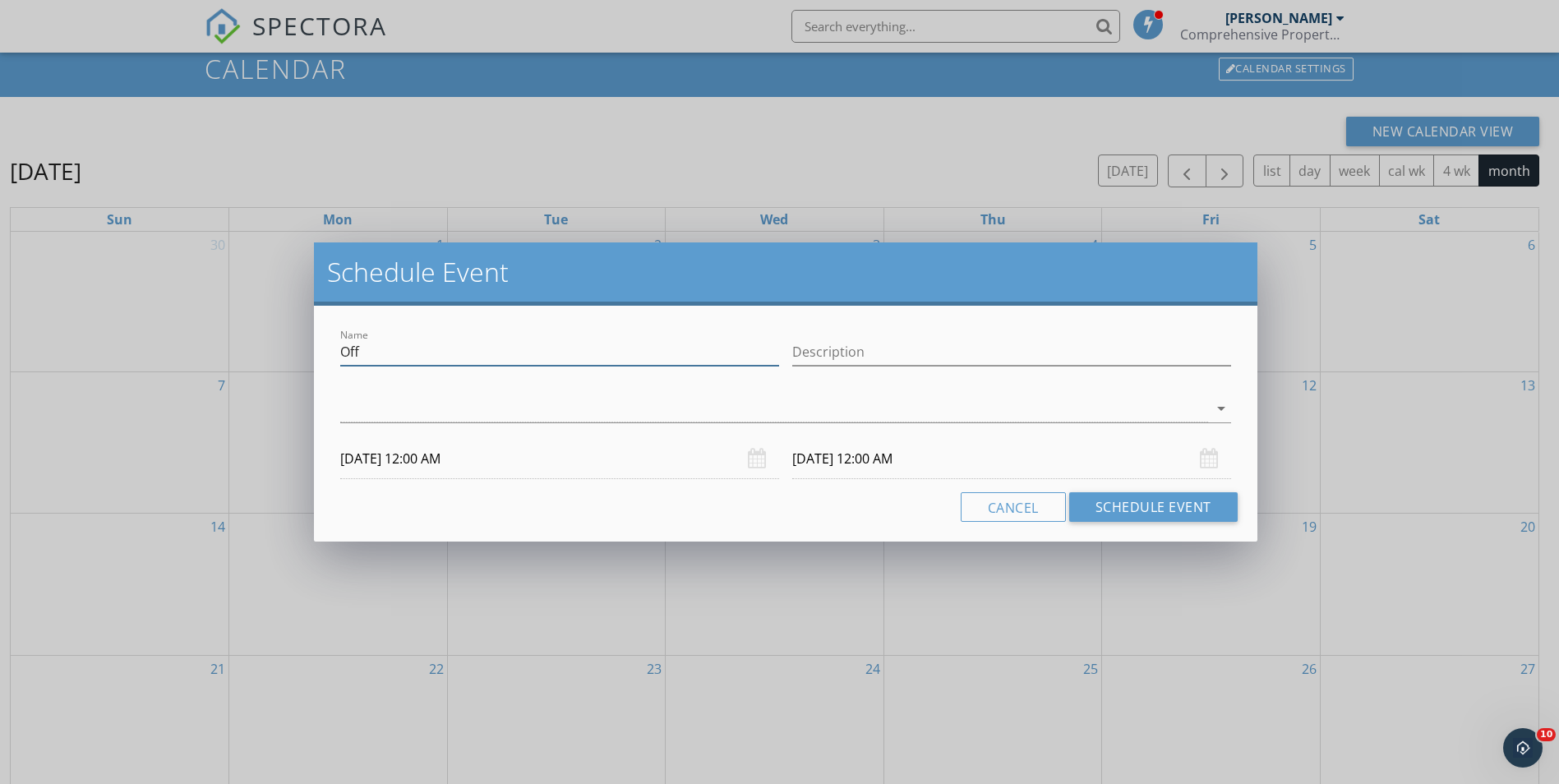
drag, startPoint x: 321, startPoint y: 361, endPoint x: 306, endPoint y: 356, distance: 15.8
click at [306, 356] on div "Schedule Event Name Off Description arrow_drop_down 15/12/2025 12:00 AM 16/12/2…" at bounding box center [780, 392] width 1559 height 784
type input "BRAD OFF"
type input "A"
click at [379, 418] on div at bounding box center [774, 408] width 867 height 27
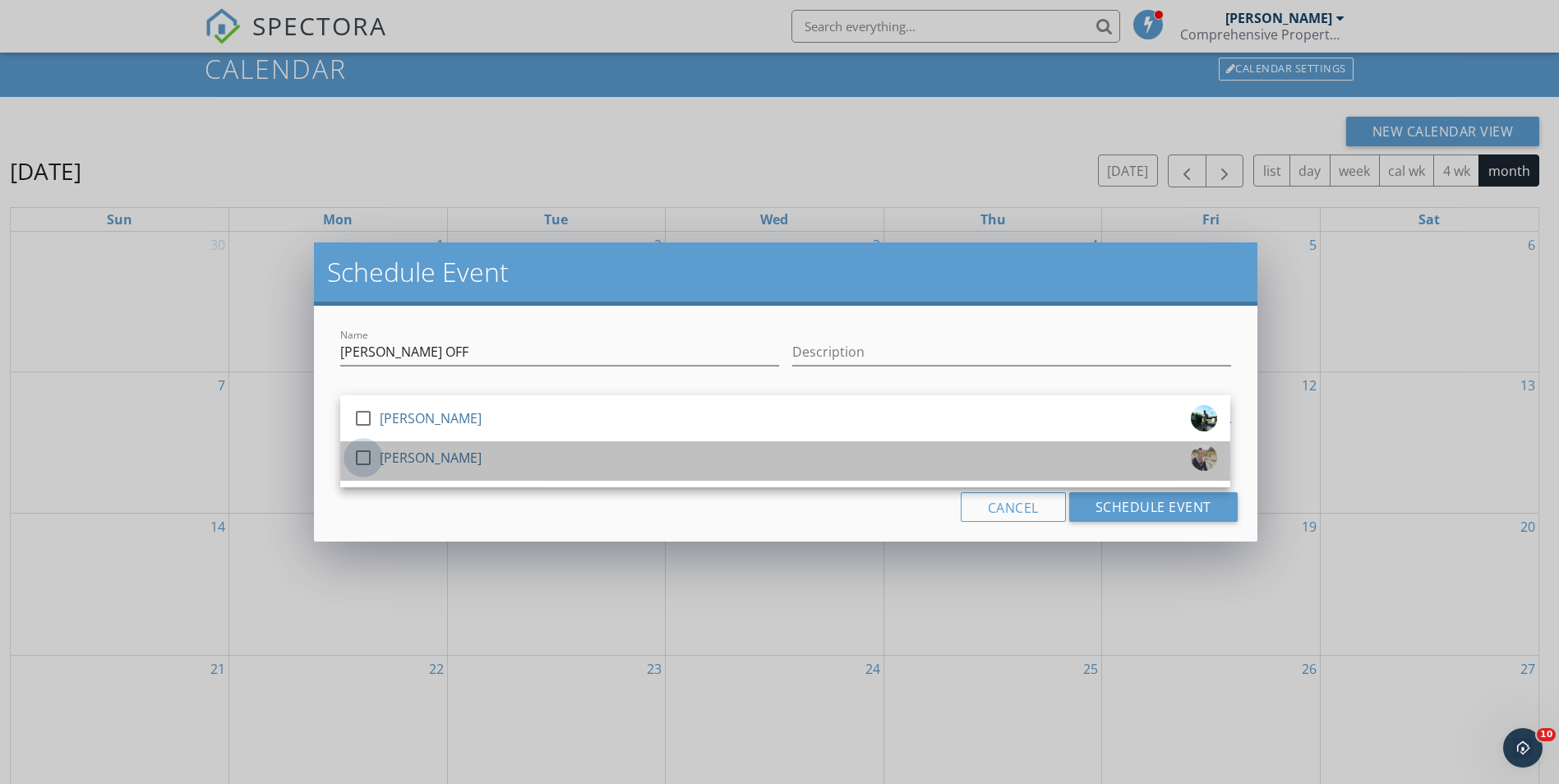
click at [359, 460] on div at bounding box center [363, 457] width 28 height 28
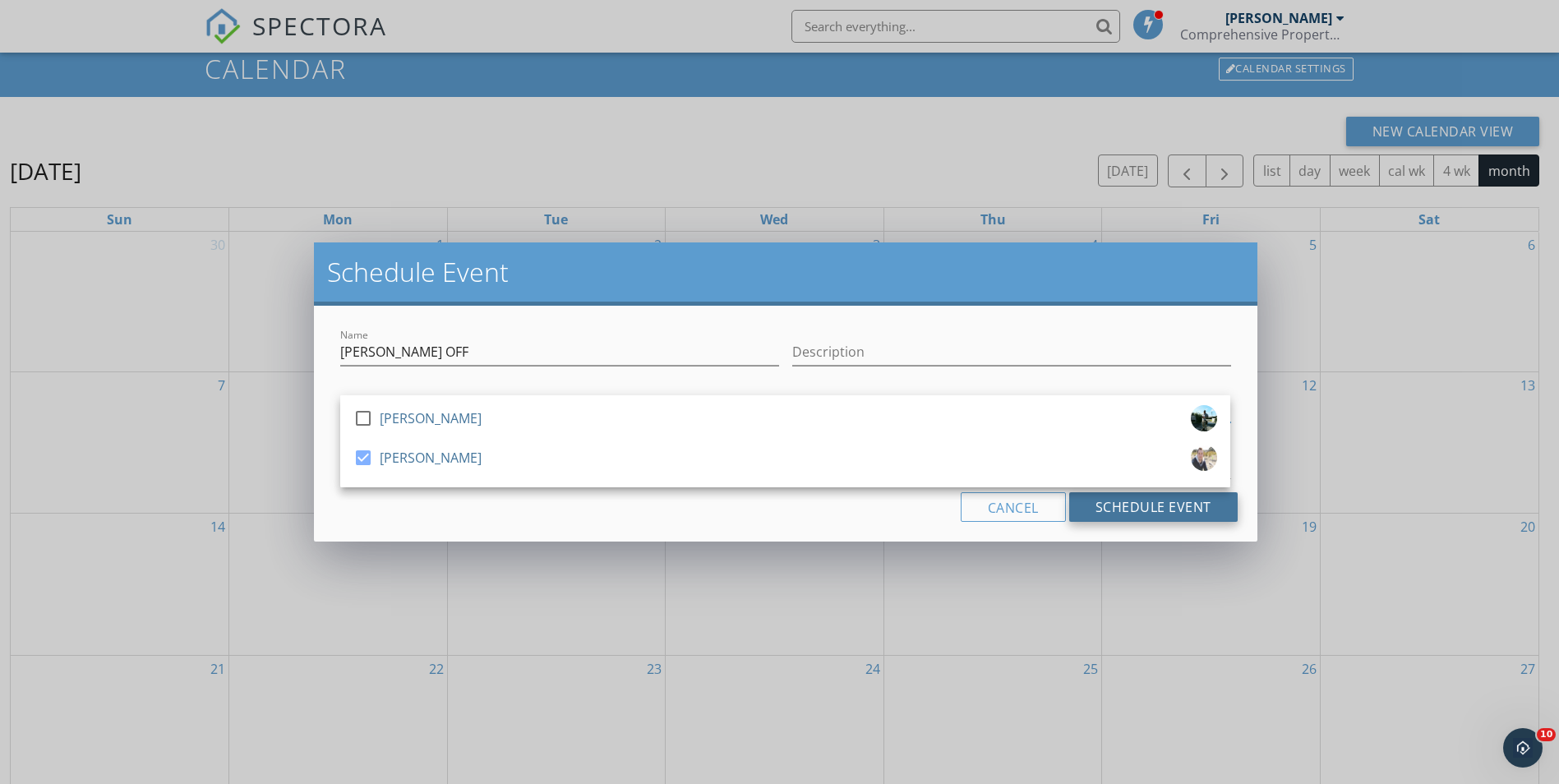
click at [1133, 507] on button "Schedule Event" at bounding box center [1153, 508] width 169 height 30
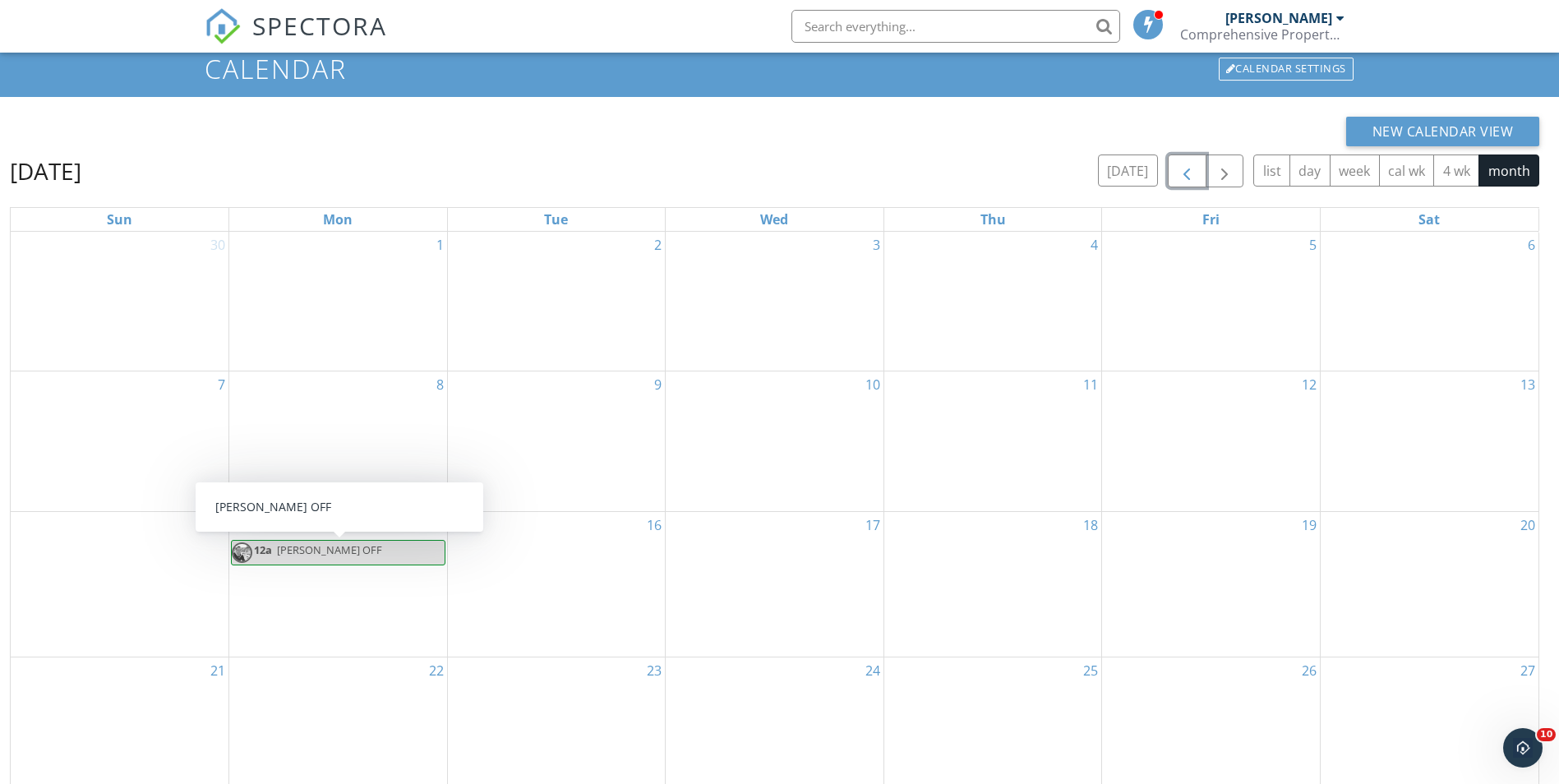
click at [1180, 176] on span "button" at bounding box center [1186, 171] width 19 height 19
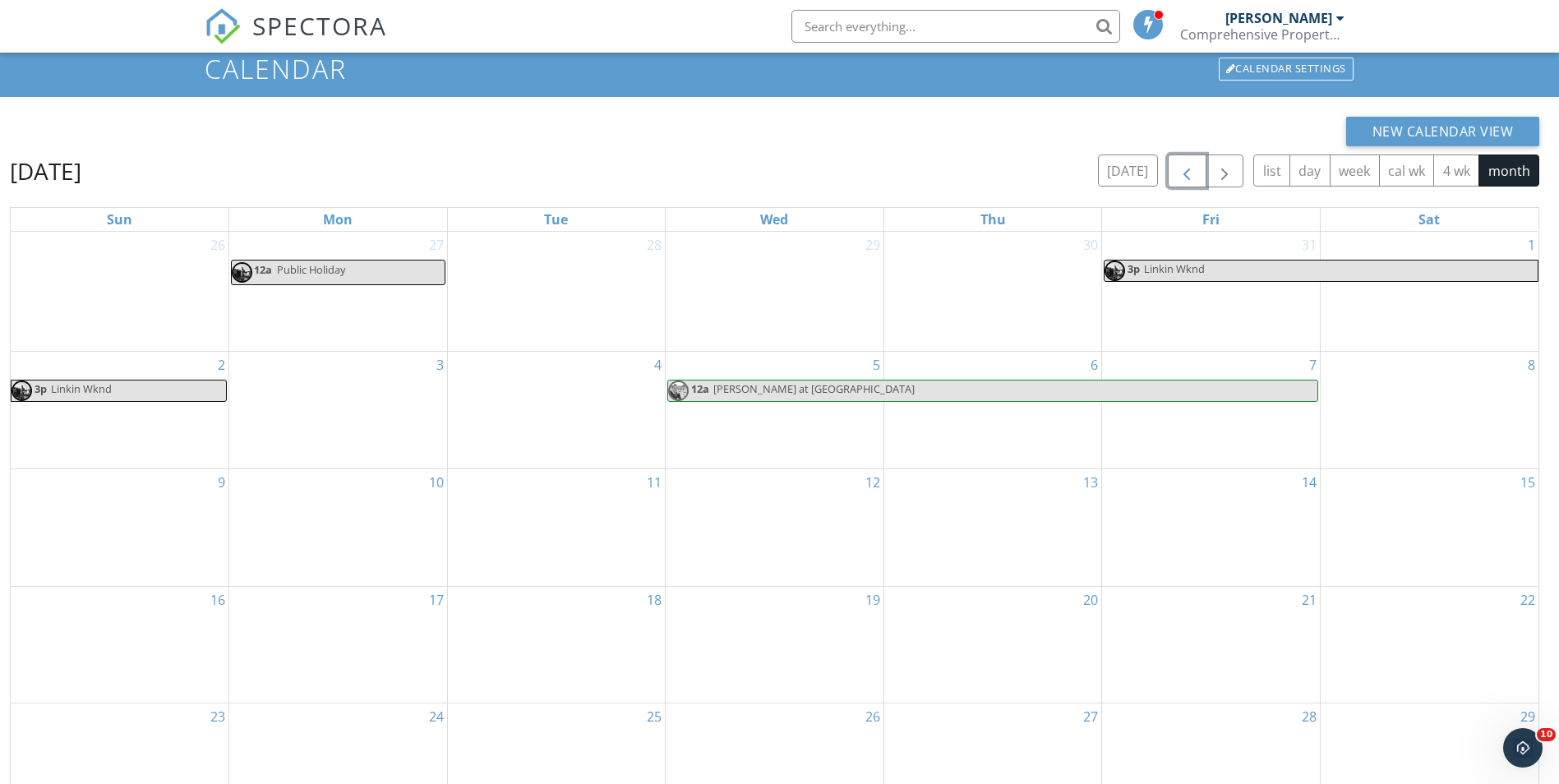
click at [1174, 168] on button "button" at bounding box center [1188, 172] width 39 height 33
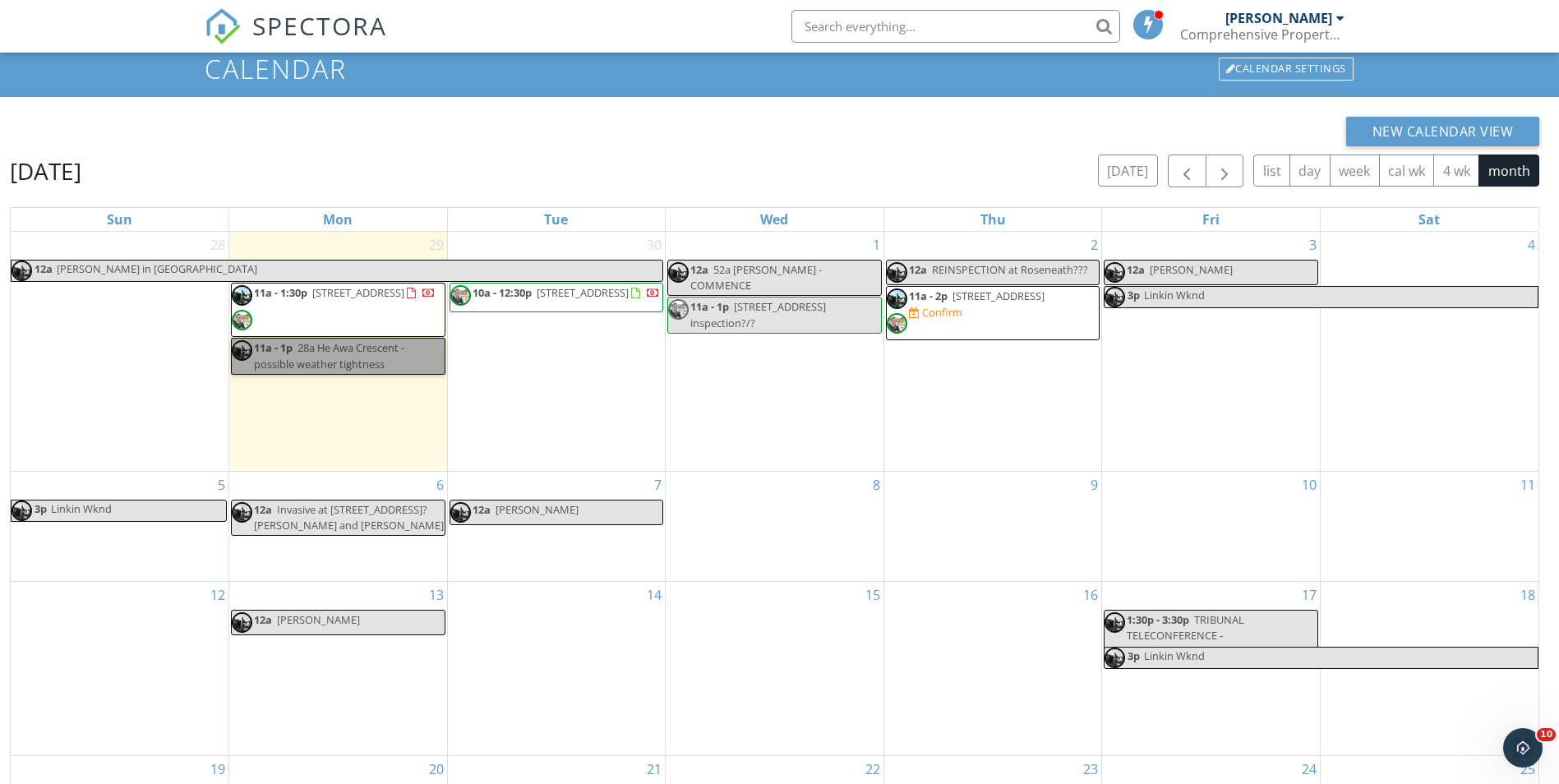
drag, startPoint x: 278, startPoint y: 336, endPoint x: 329, endPoint y: 349, distance: 52.6
drag, startPoint x: 329, startPoint y: 349, endPoint x: 303, endPoint y: 361, distance: 28.6
click at [303, 361] on link "11a - 1p 28a He Awa Crescent - possible weather tightness" at bounding box center [338, 355] width 214 height 36
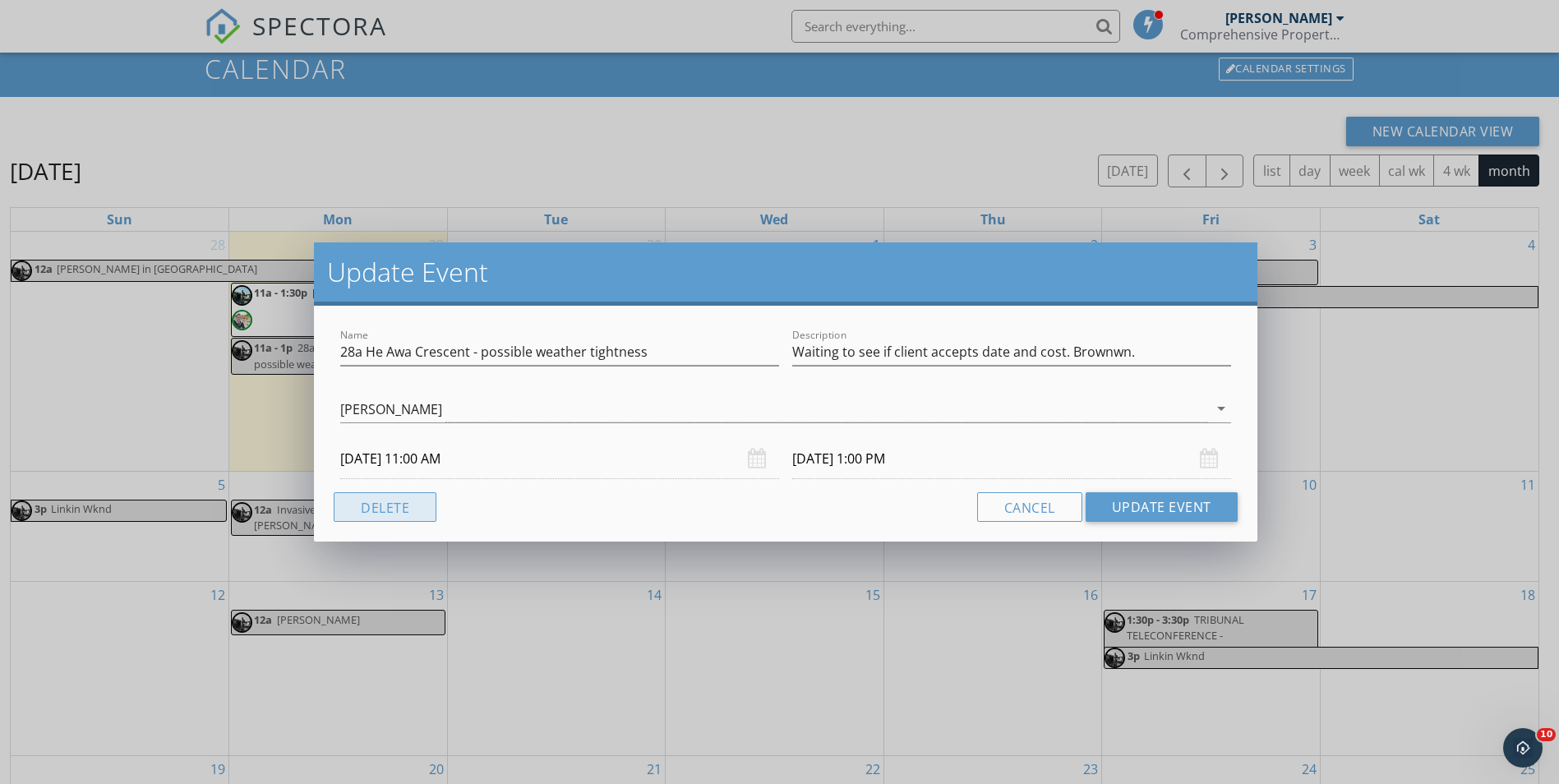
click at [389, 508] on button "Delete" at bounding box center [385, 508] width 103 height 30
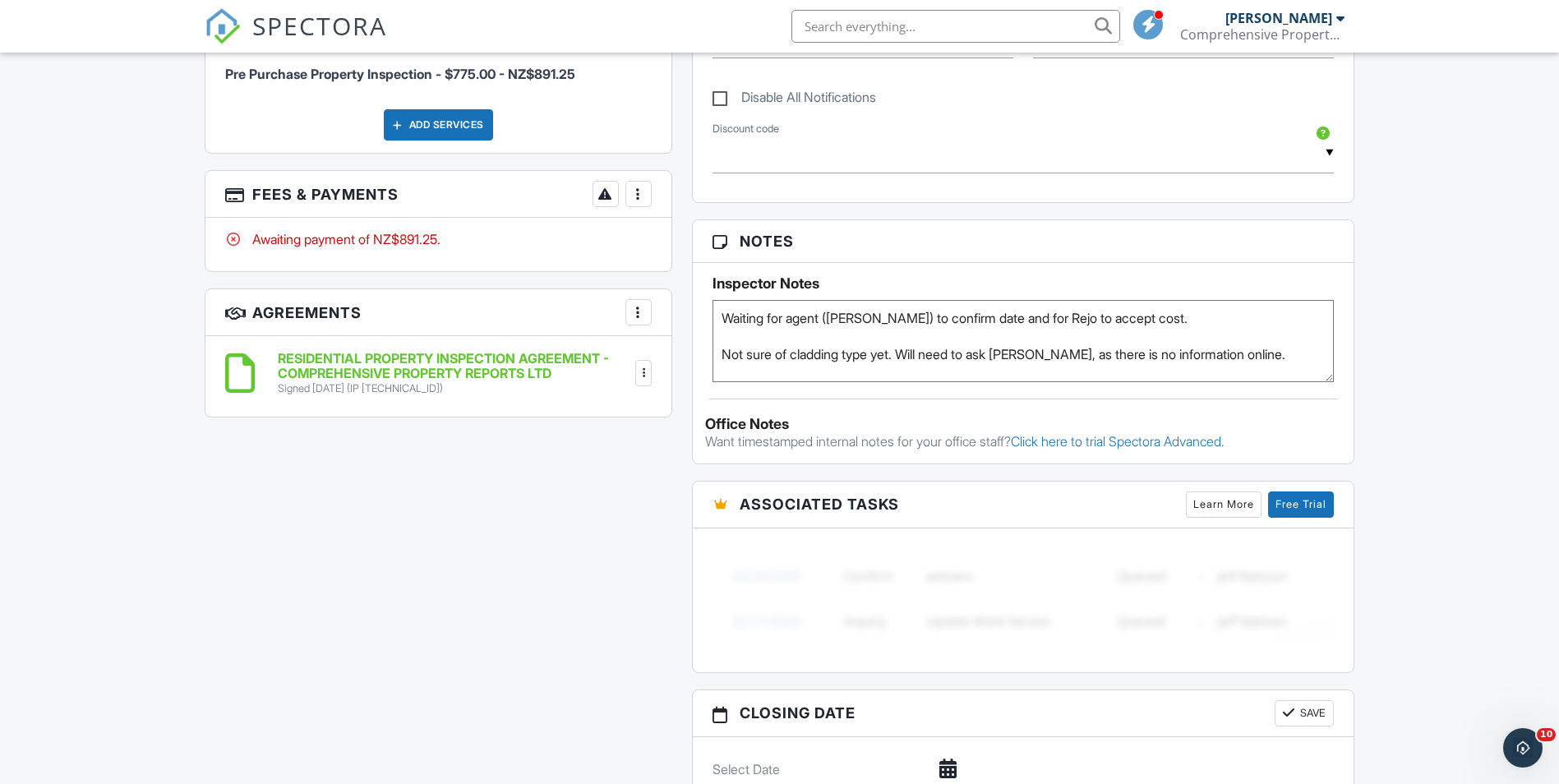
click at [644, 197] on div at bounding box center [638, 194] width 17 height 17
click at [702, 328] on li "View Invoice" at bounding box center [721, 326] width 172 height 41
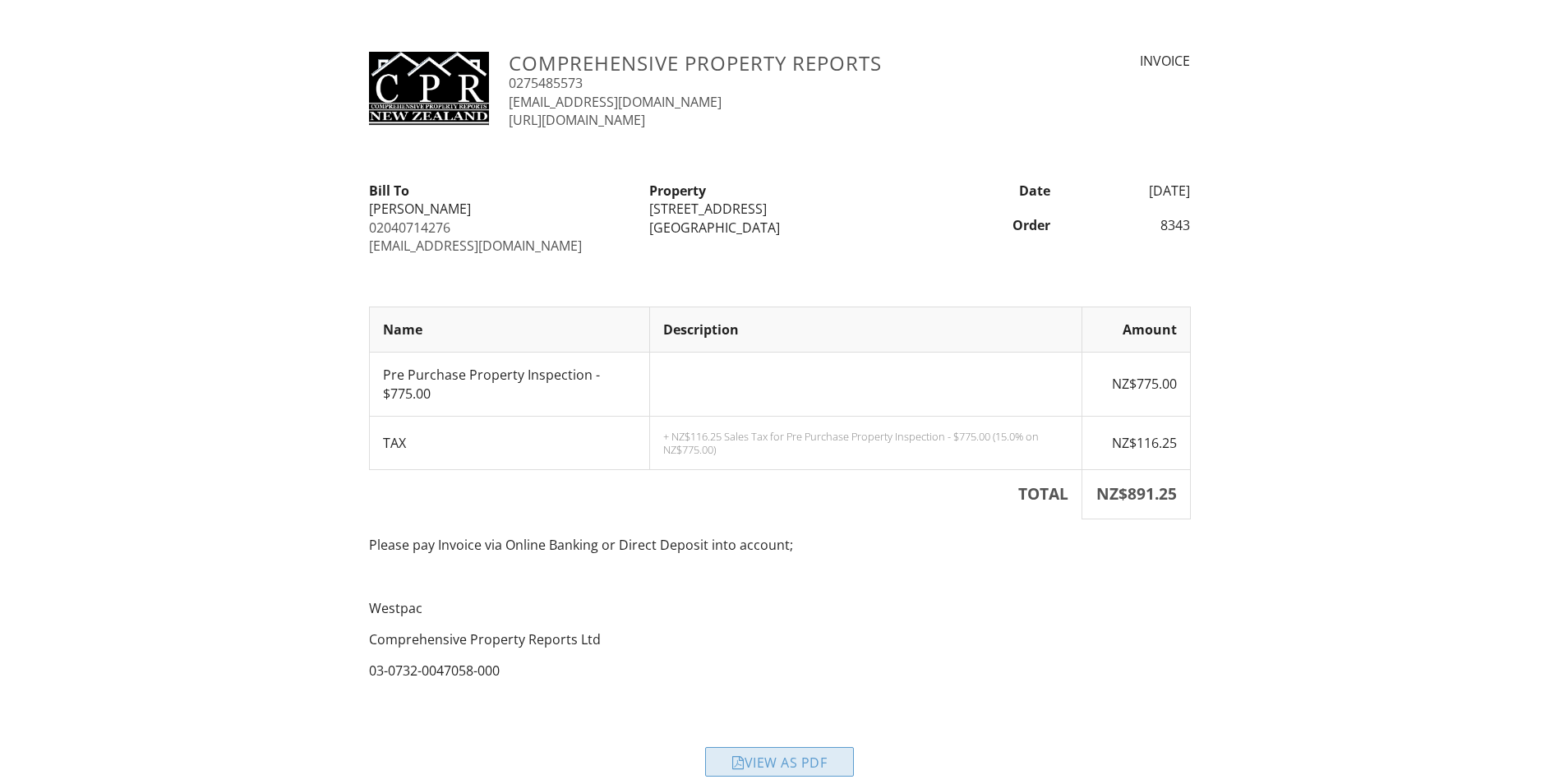
click at [799, 759] on div "View as PDF" at bounding box center [780, 762] width 148 height 30
